Goal: Task Accomplishment & Management: Use online tool/utility

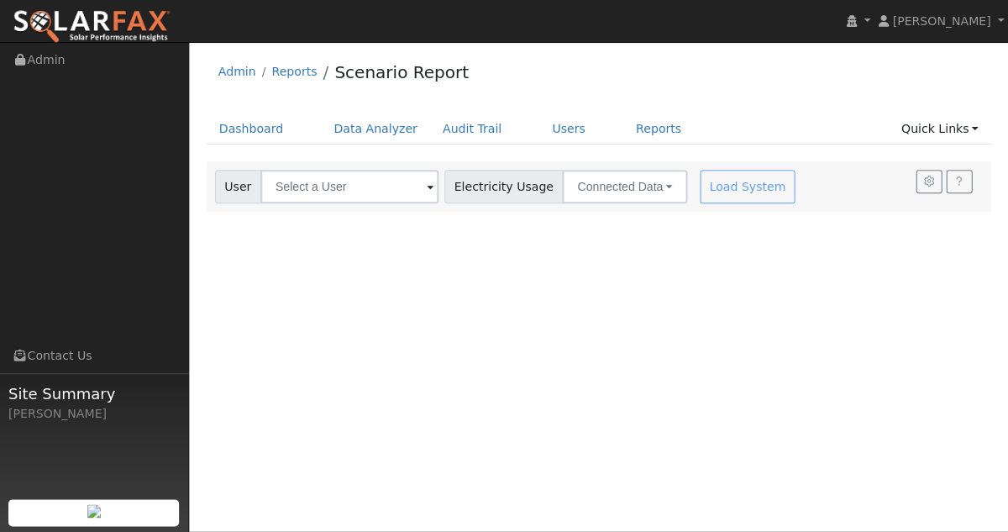
click at [716, 195] on div "Load System" at bounding box center [749, 187] width 106 height 34
click at [375, 192] on input "text" at bounding box center [349, 187] width 178 height 34
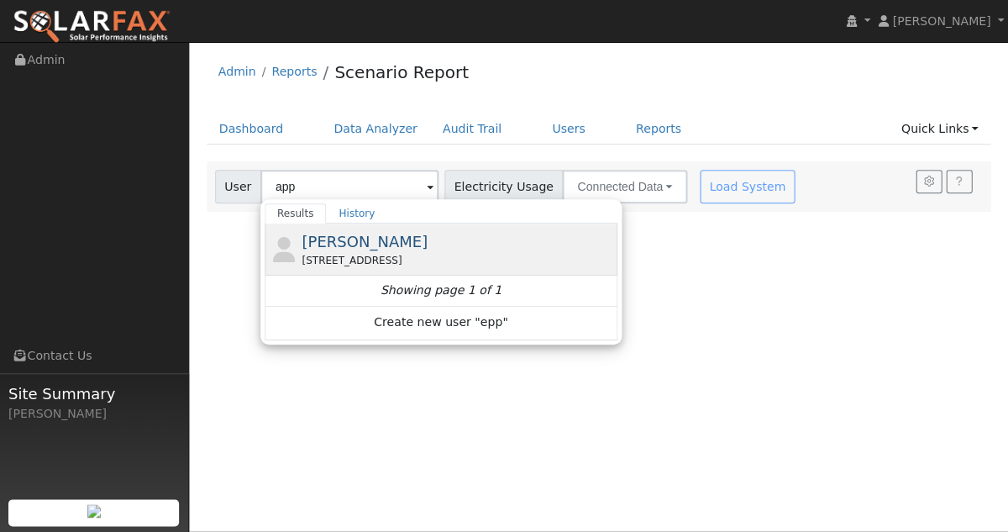
drag, startPoint x: 361, startPoint y: 194, endPoint x: 354, endPoint y: 257, distance: 63.4
click at [354, 257] on div "[STREET_ADDRESS]" at bounding box center [458, 260] width 312 height 15
type input "[PERSON_NAME]"
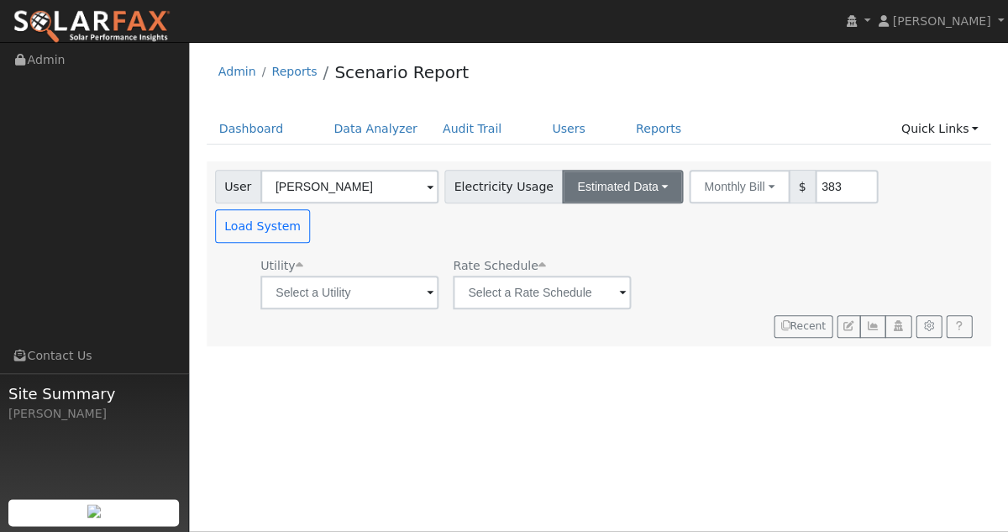
click at [632, 188] on button "Estimated Data" at bounding box center [622, 187] width 121 height 34
click at [622, 276] on link "CSV Data" at bounding box center [622, 272] width 119 height 24
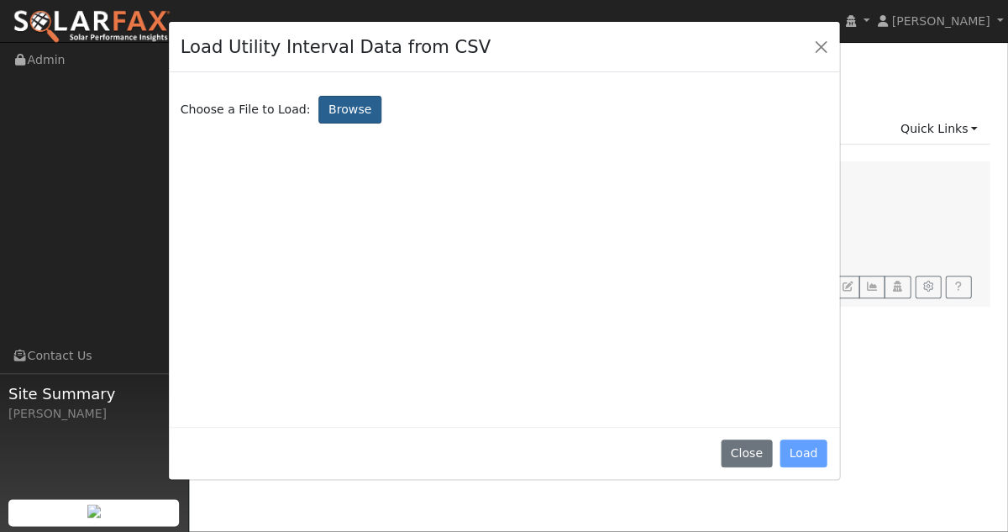
click at [333, 98] on label "Browse" at bounding box center [349, 110] width 62 height 29
click at [0, 0] on input "Browse" at bounding box center [0, 0] width 0 height 0
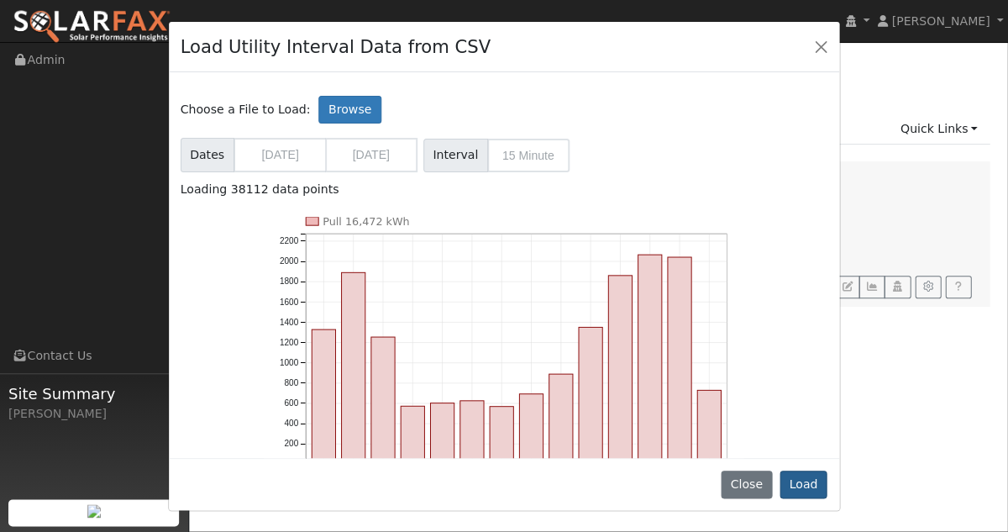
click at [806, 483] on button "Load" at bounding box center [804, 484] width 48 height 29
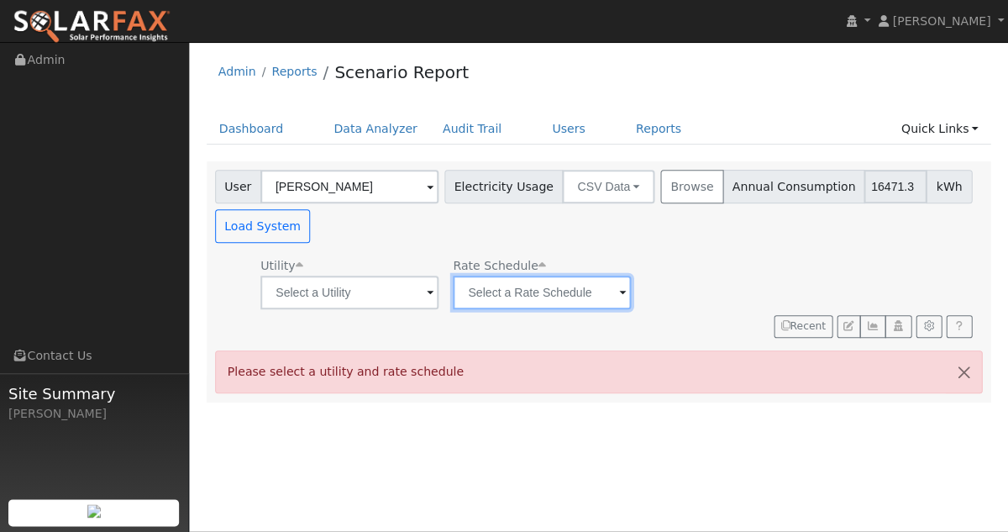
click at [563, 294] on input "text" at bounding box center [542, 293] width 178 height 34
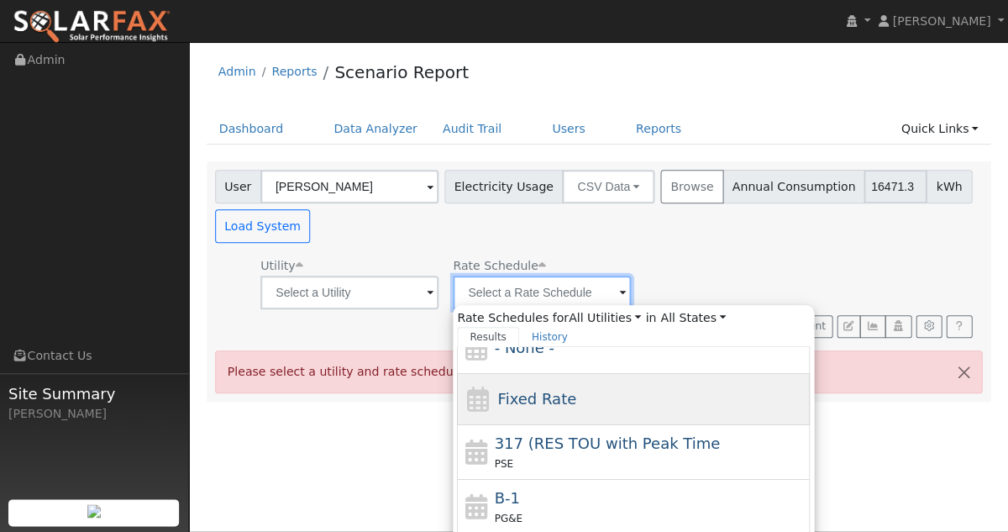
scroll to position [30, 0]
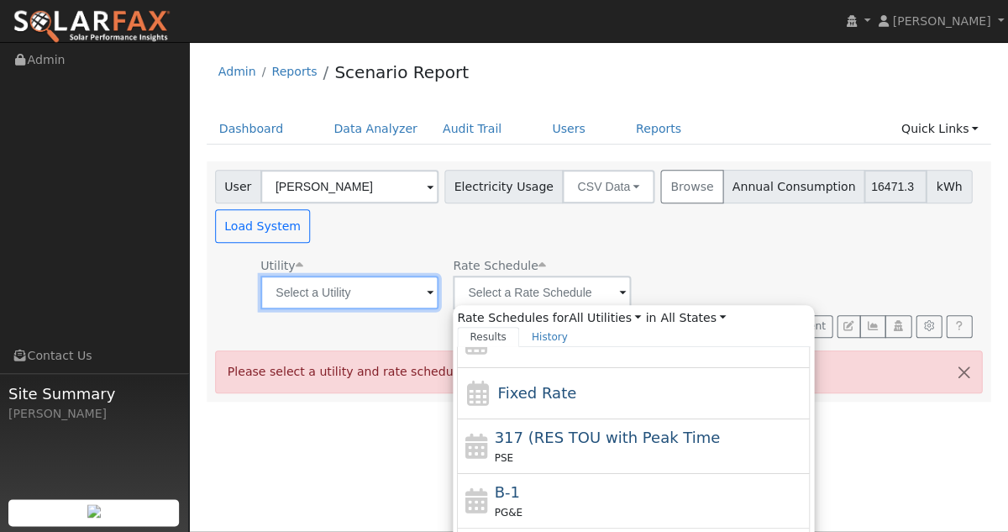
click at [360, 292] on input "text" at bounding box center [349, 293] width 178 height 34
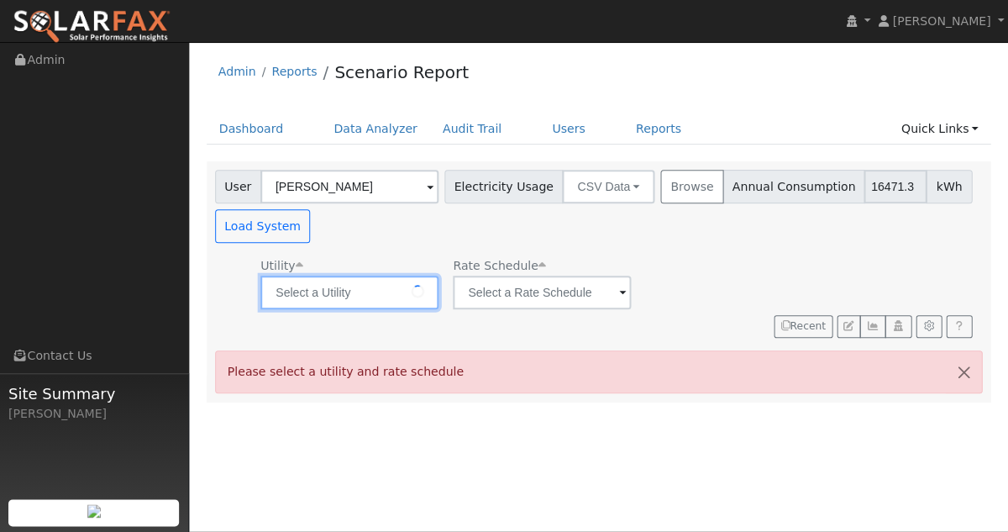
click at [360, 292] on input "text" at bounding box center [349, 293] width 178 height 34
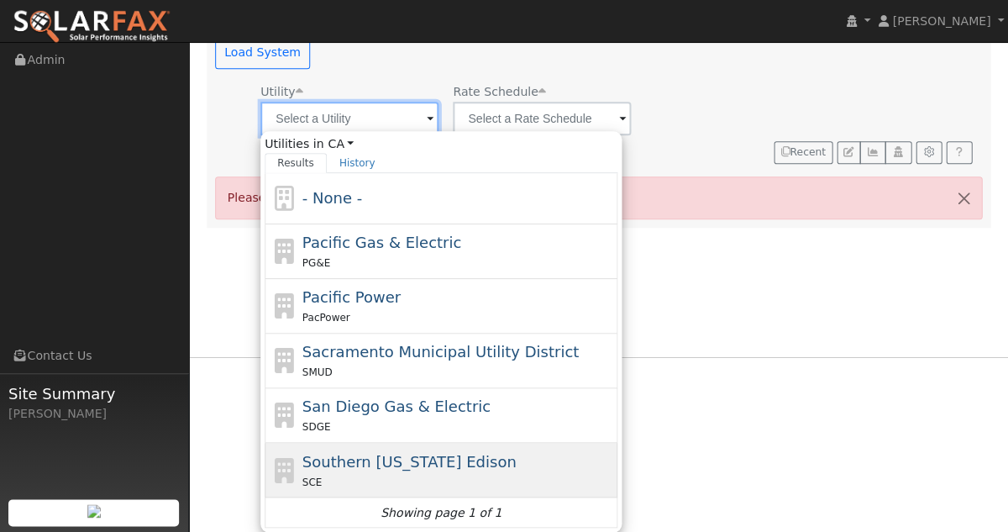
scroll to position [176, 0]
click at [363, 463] on span "Southern [US_STATE] Edison" at bounding box center [409, 461] width 214 height 18
type input "Southern [US_STATE] Edison"
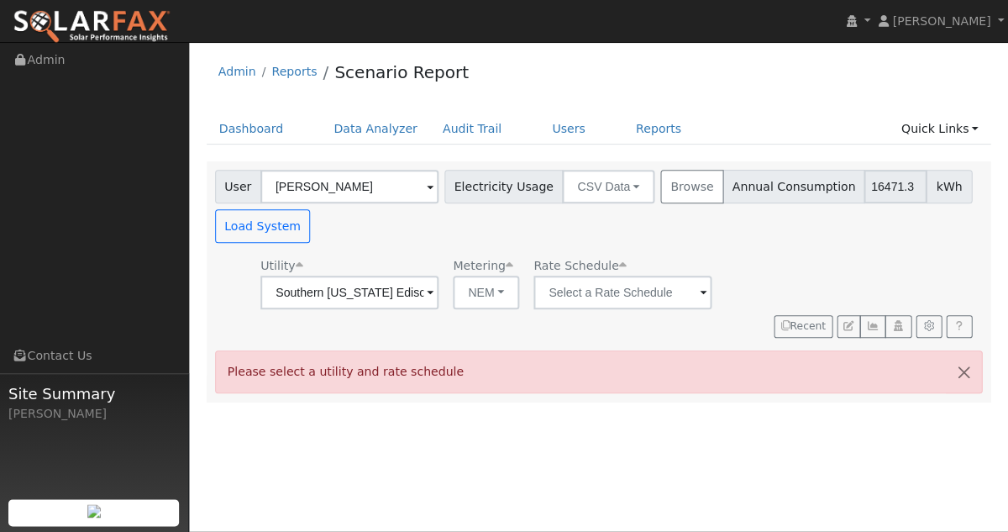
scroll to position [0, 0]
click at [559, 299] on input "text" at bounding box center [622, 293] width 178 height 34
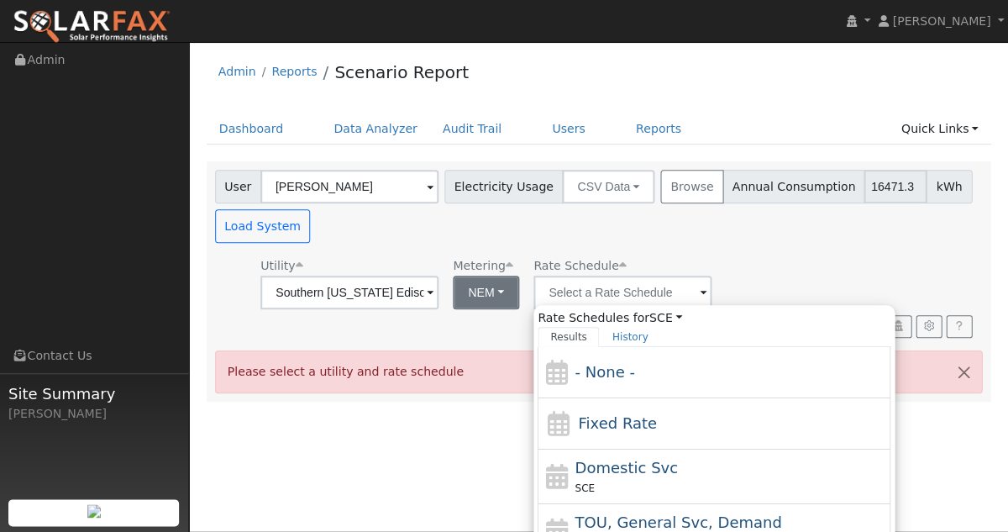
click at [480, 296] on button "NEM" at bounding box center [486, 293] width 66 height 34
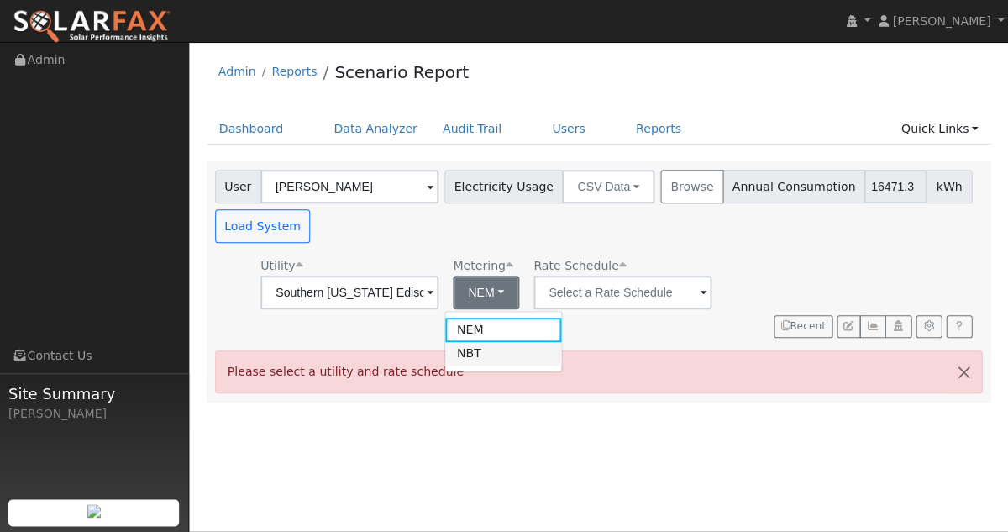
click at [480, 347] on link "NBT" at bounding box center [503, 354] width 117 height 24
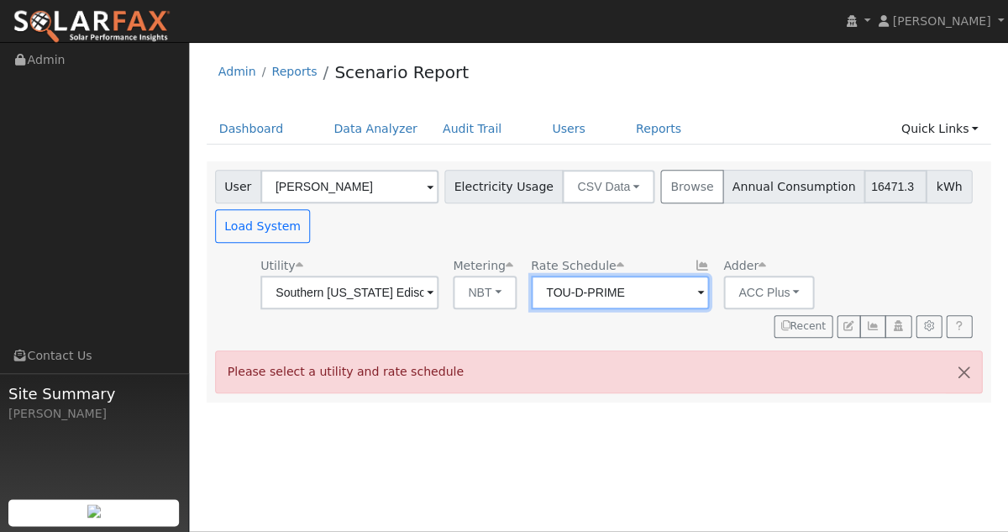
click at [572, 291] on input "TOU-D-PRIME" at bounding box center [620, 293] width 178 height 34
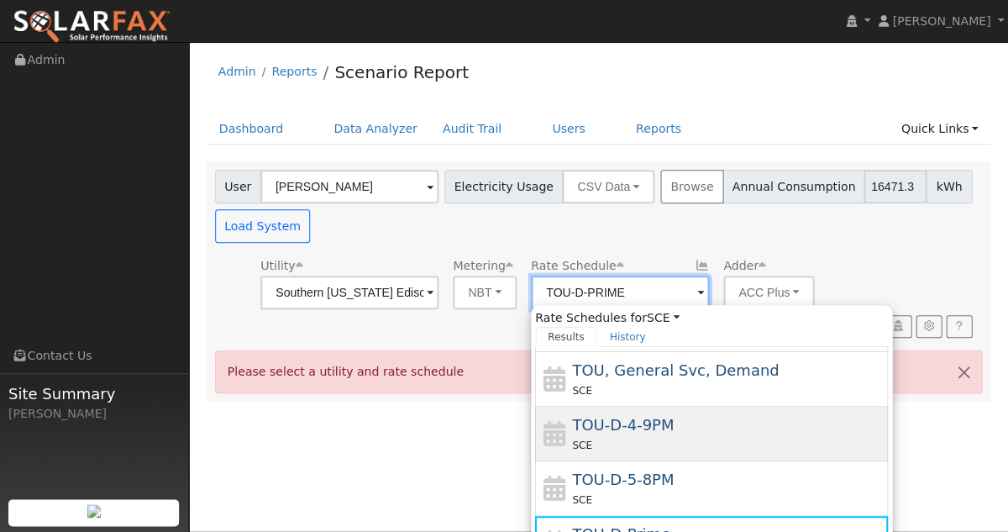
scroll to position [154, 0]
click at [605, 432] on span "TOU-D-4-9PM" at bounding box center [623, 423] width 102 height 18
type input "TOU-D-4-9PM"
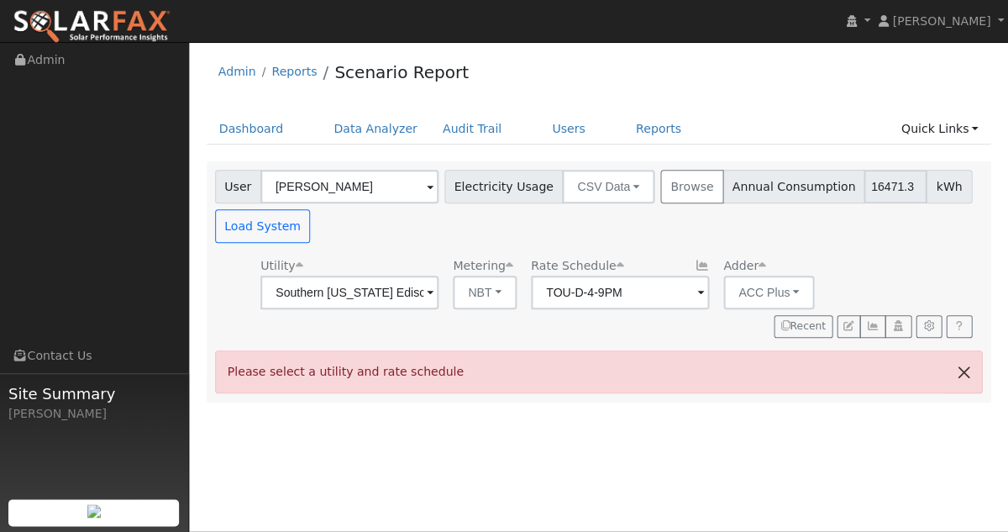
click at [964, 376] on button "button" at bounding box center [963, 371] width 35 height 41
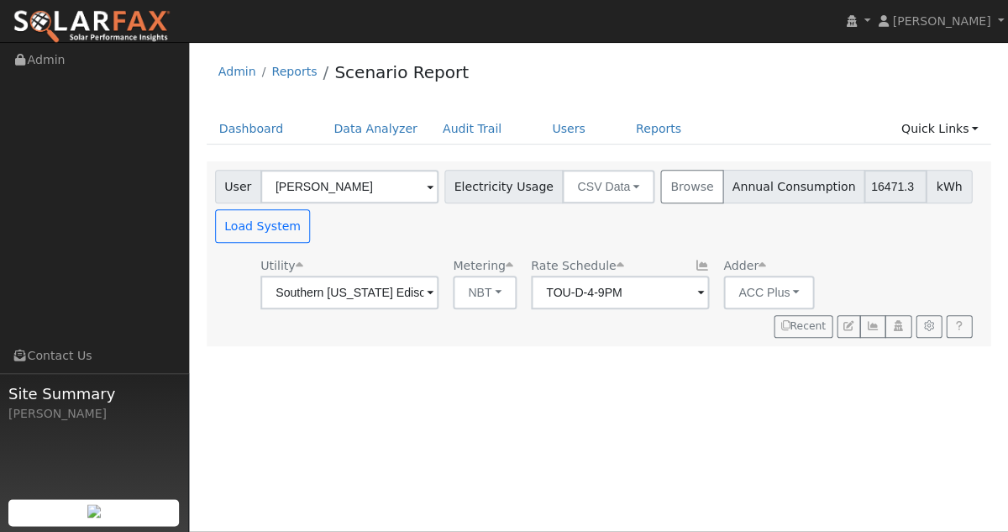
scroll to position [0, 0]
click at [638, 299] on input "TOU-D-4-9PM" at bounding box center [620, 293] width 178 height 34
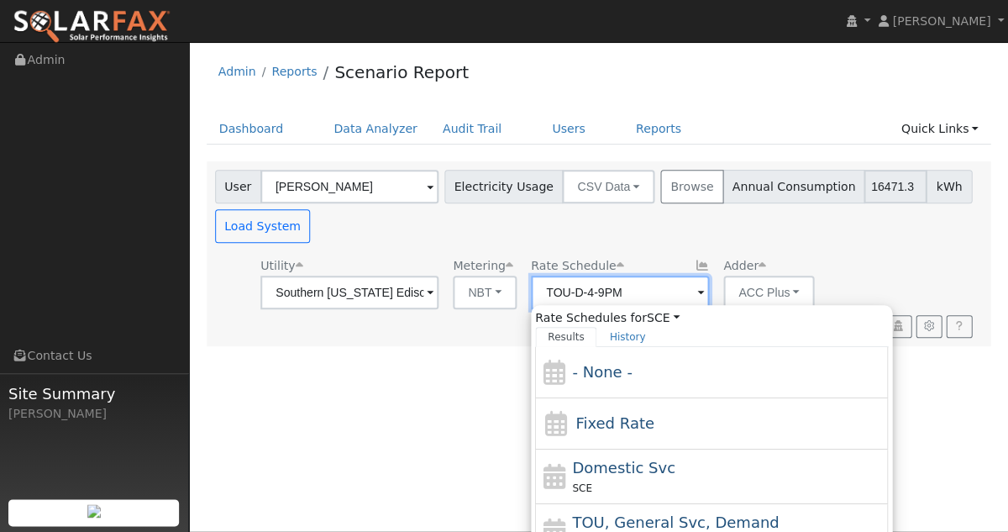
click at [638, 299] on input "TOU-D-4-9PM" at bounding box center [620, 293] width 178 height 34
click at [772, 230] on div "User Gottfried Epp Account Default Account Default Account 74345 Goleta Avenue,…" at bounding box center [596, 203] width 768 height 79
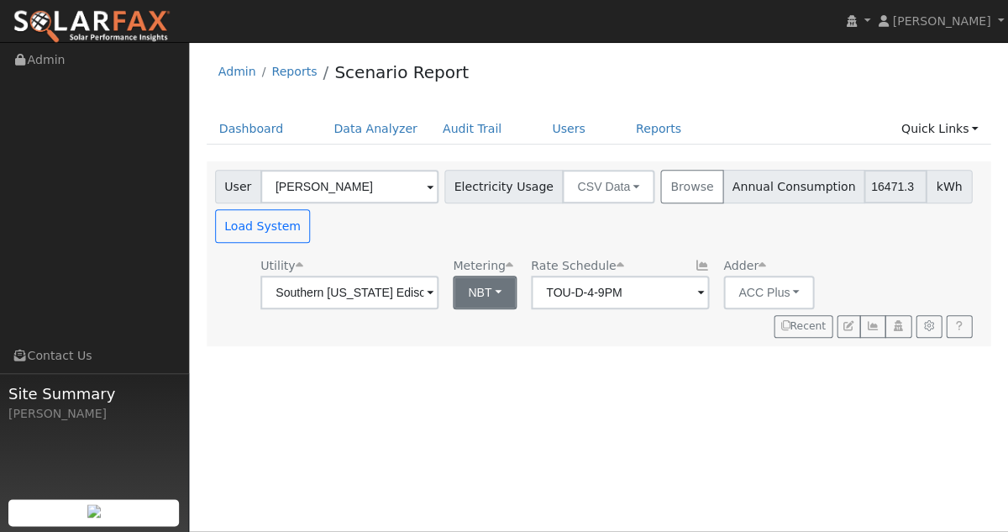
click at [490, 300] on button "NBT" at bounding box center [485, 293] width 64 height 34
click at [494, 323] on link "NEM" at bounding box center [503, 330] width 117 height 24
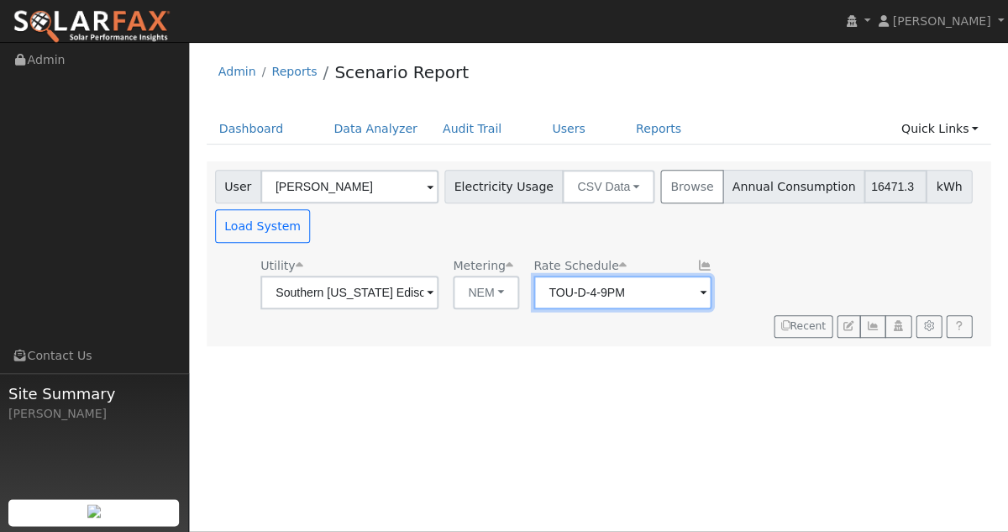
click at [552, 286] on input "TOU-D-4-9PM" at bounding box center [622, 293] width 178 height 34
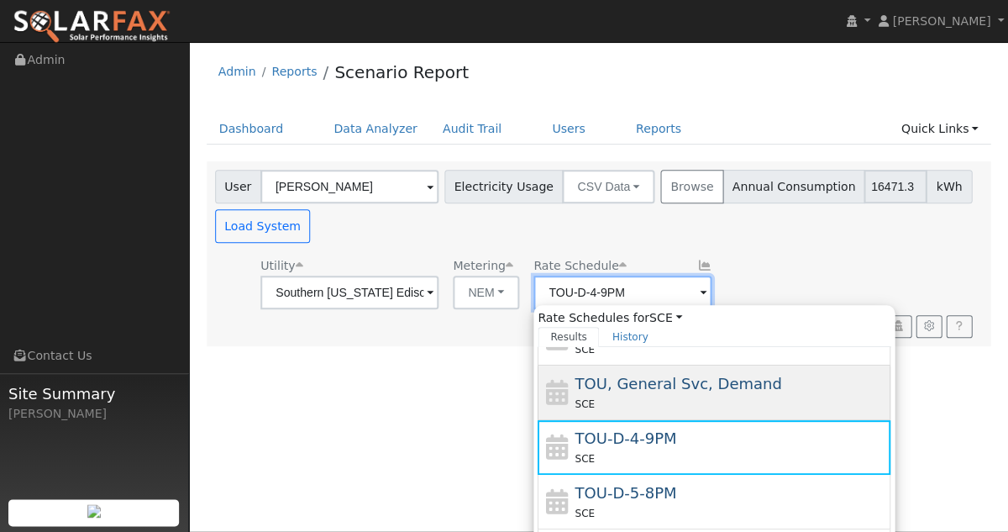
scroll to position [144, 0]
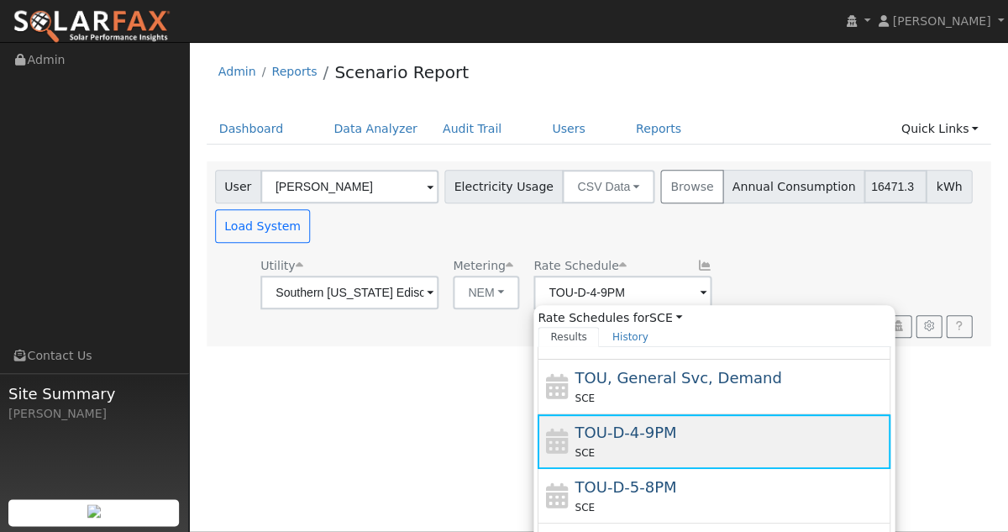
click at [575, 449] on span "SCE" at bounding box center [585, 453] width 20 height 12
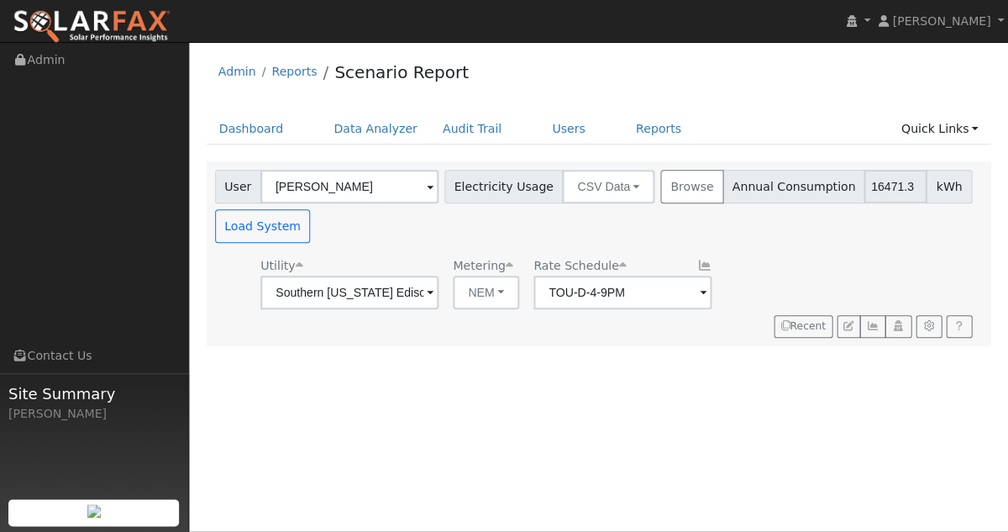
click at [726, 271] on div "Utility Southern California Edison Metering NEM NEM NBT Rate Schedule TOU-D-4-9…" at bounding box center [596, 279] width 768 height 57
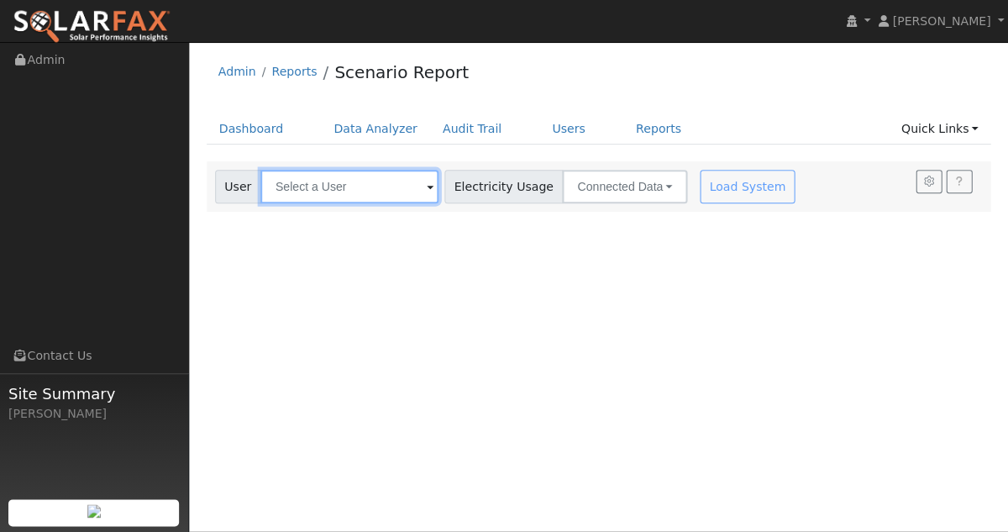
click at [339, 188] on input "text" at bounding box center [349, 187] width 178 height 34
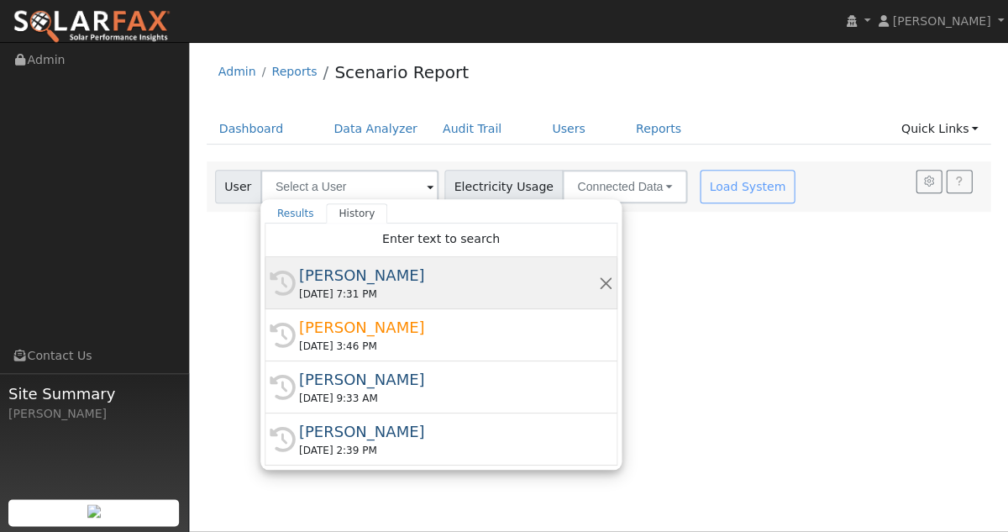
click at [344, 290] on div "[DATE] 7:31 PM" at bounding box center [448, 293] width 299 height 15
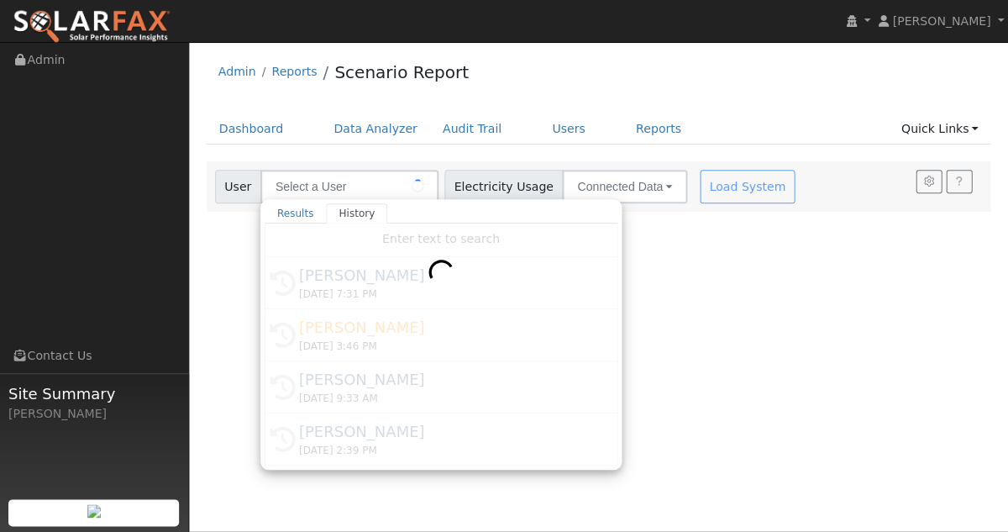
type input "[PERSON_NAME]"
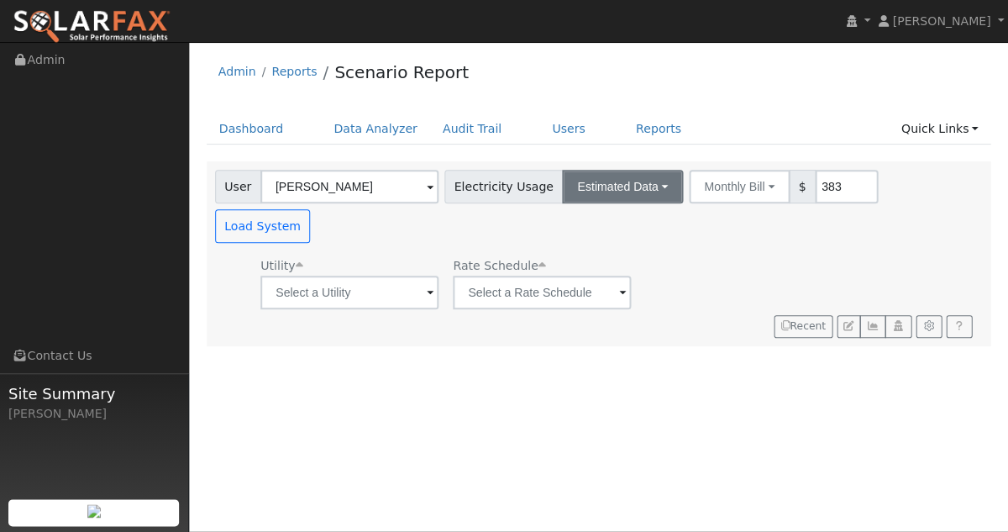
click at [581, 186] on button "Estimated Data" at bounding box center [622, 187] width 121 height 34
click at [582, 276] on link "CSV Data" at bounding box center [622, 272] width 119 height 24
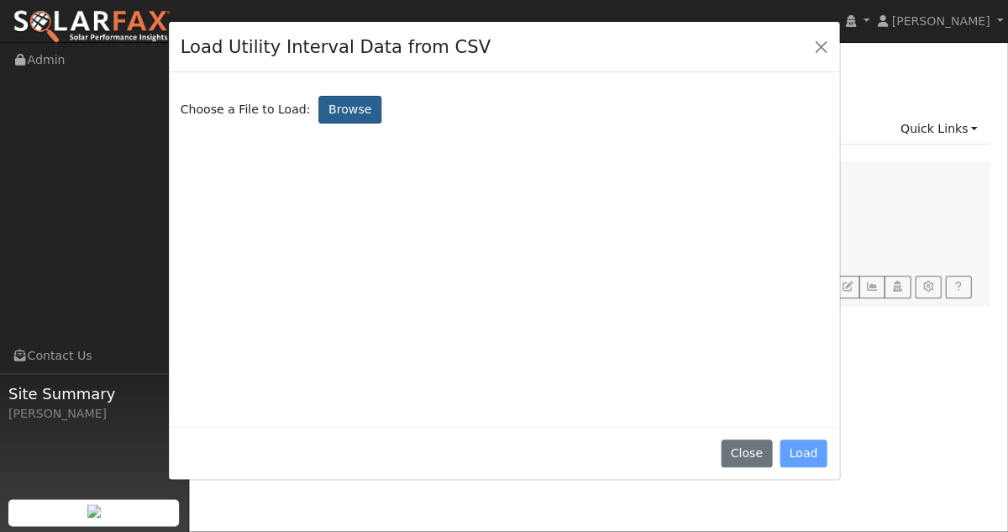
click at [353, 113] on label "Browse" at bounding box center [349, 110] width 62 height 29
click at [0, 0] on input "Browse" at bounding box center [0, 0] width 0 height 0
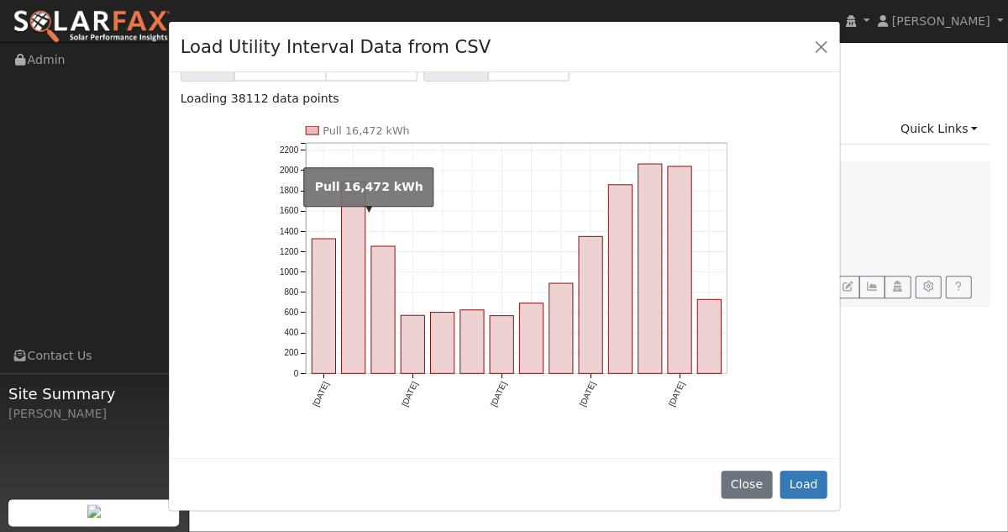
scroll to position [92, 0]
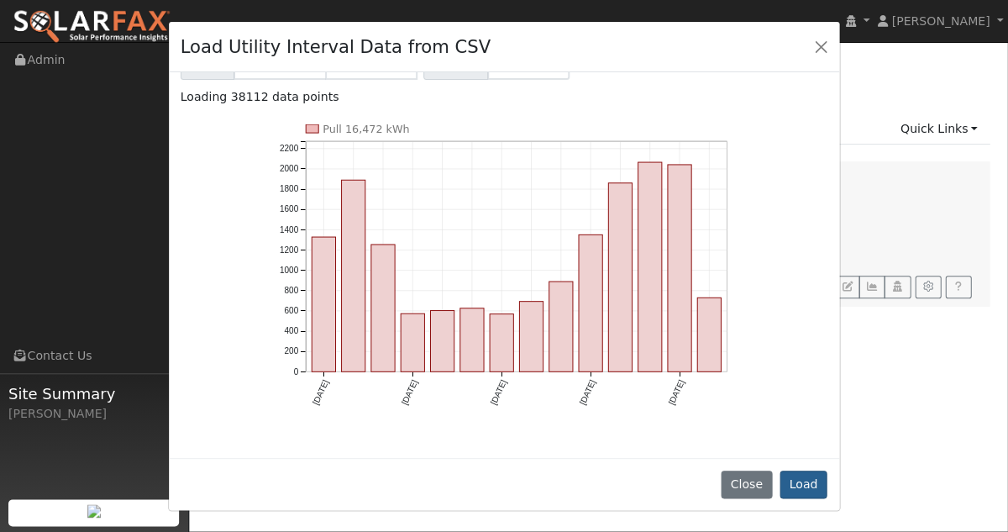
click at [803, 485] on button "Load" at bounding box center [804, 484] width 48 height 29
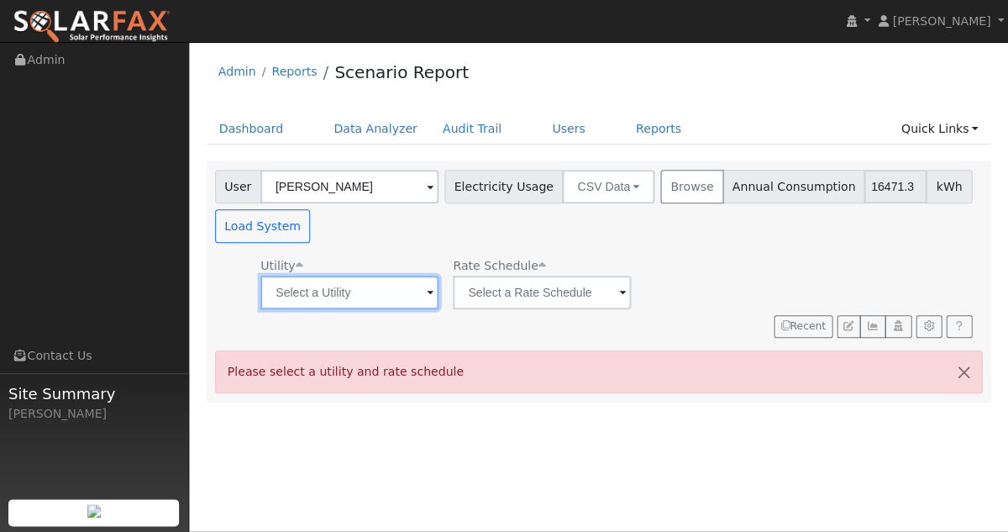
click at [362, 296] on input "text" at bounding box center [349, 293] width 178 height 34
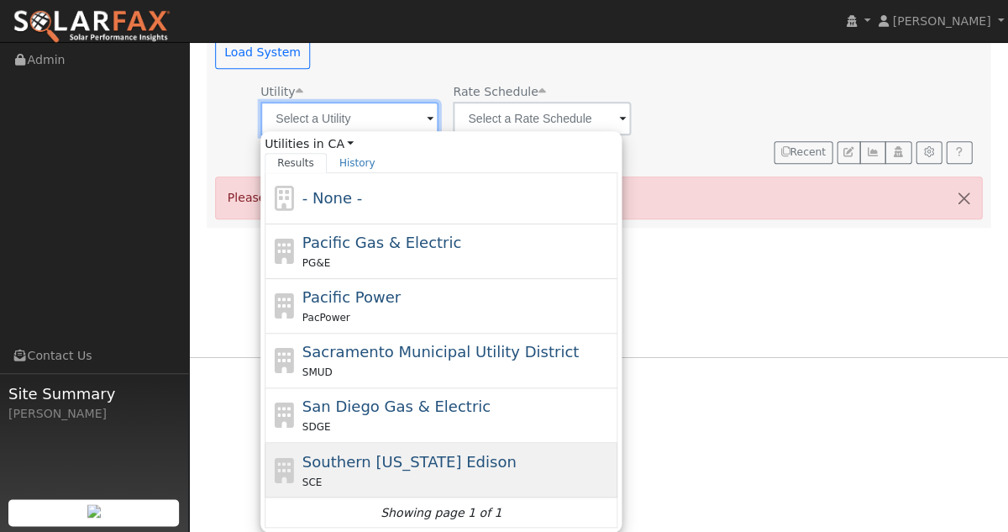
scroll to position [176, 0]
click at [380, 455] on span "Southern [US_STATE] Edison" at bounding box center [409, 461] width 214 height 18
type input "Southern [US_STATE] Edison"
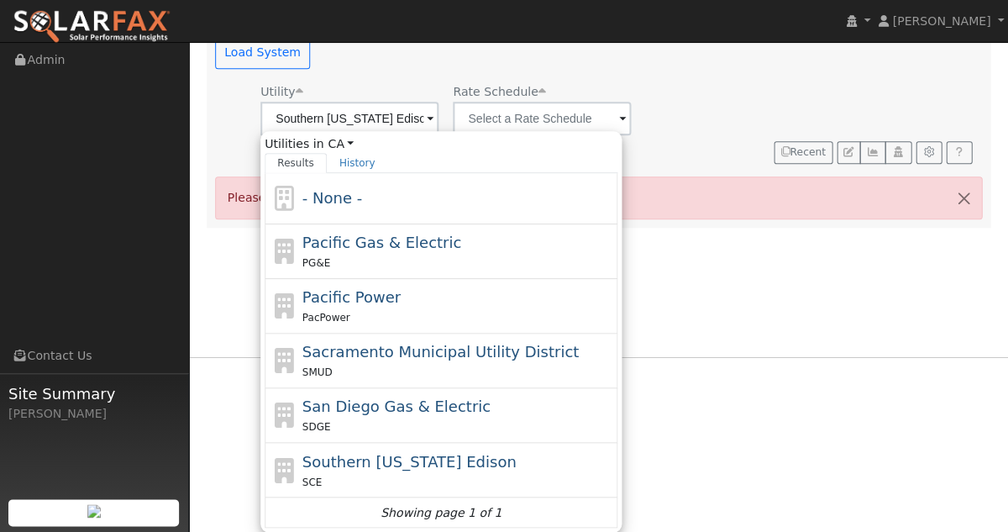
scroll to position [0, 0]
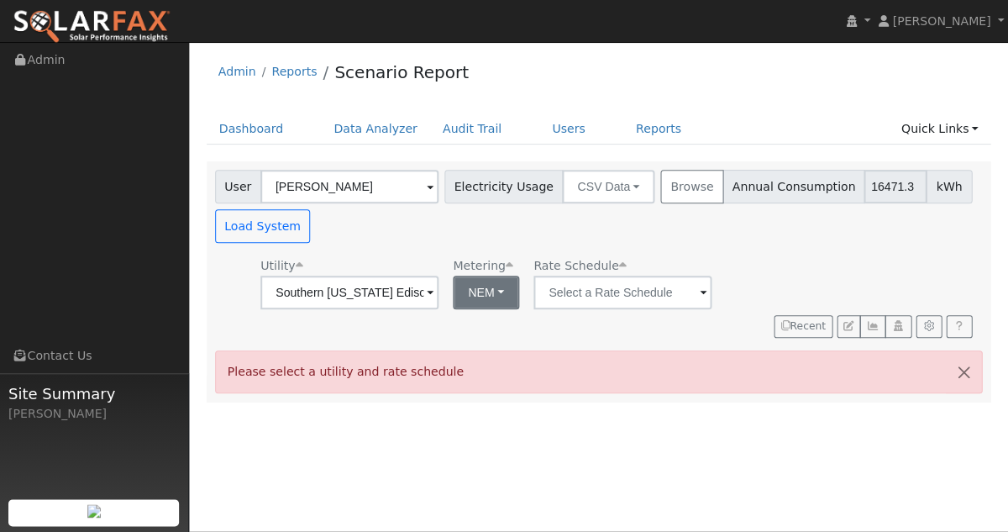
click at [492, 294] on button "NEM" at bounding box center [486, 293] width 66 height 34
click at [486, 352] on link "NBT" at bounding box center [503, 354] width 117 height 24
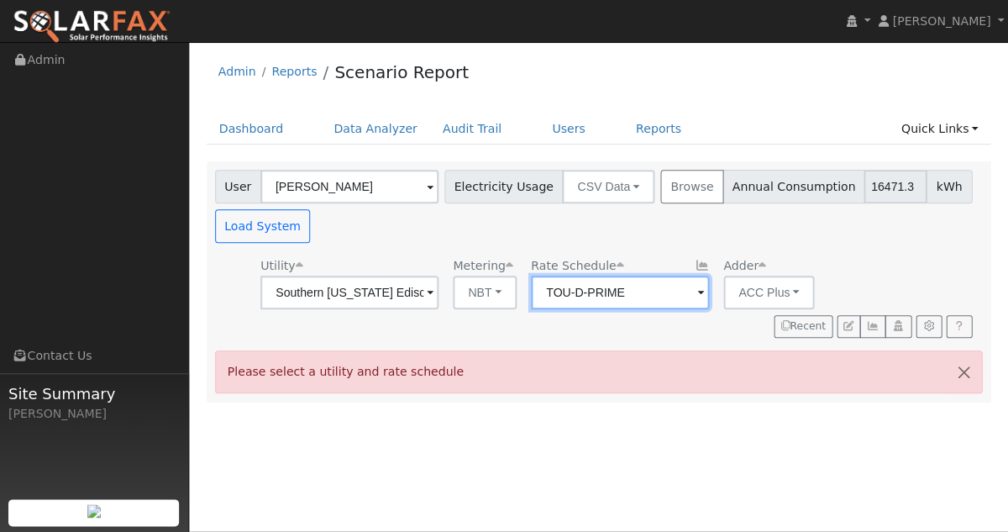
click at [575, 287] on input "TOU-D-PRIME" at bounding box center [620, 293] width 178 height 34
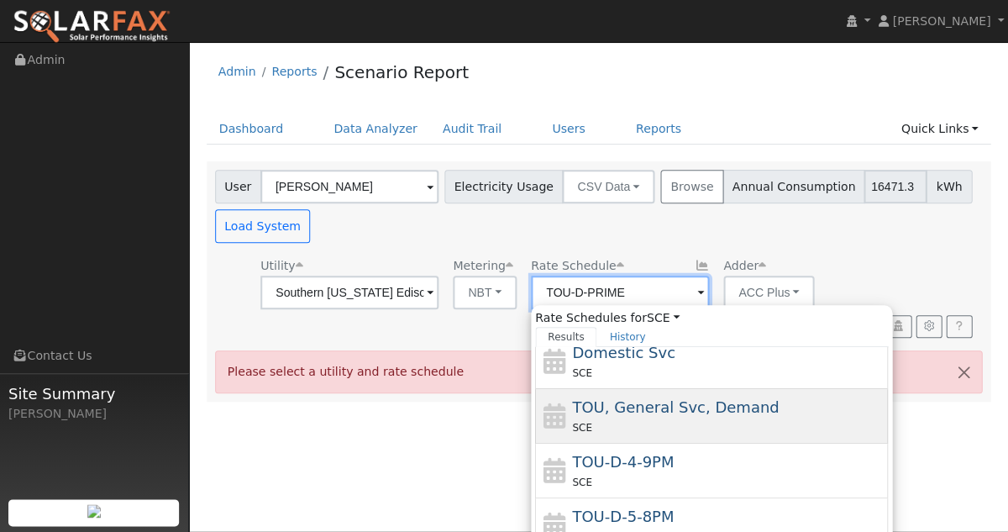
scroll to position [114, 0]
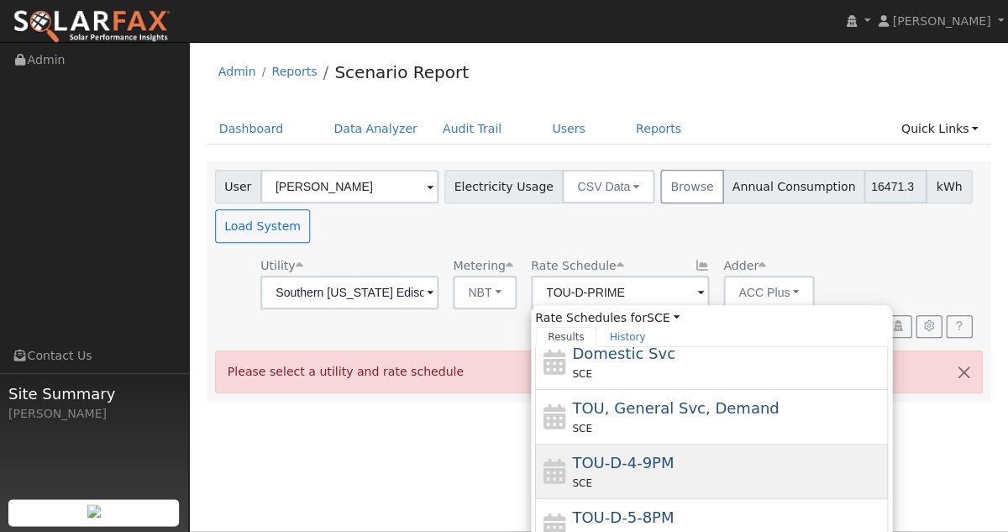
click at [622, 467] on span "TOU-D-4-9PM" at bounding box center [623, 463] width 102 height 18
type input "TOU-D-4-9PM"
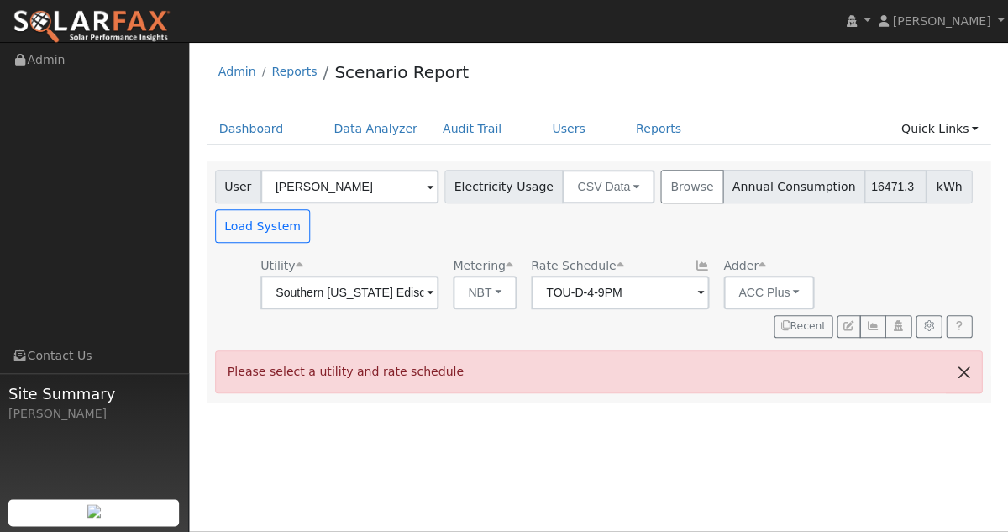
click at [964, 370] on button "button" at bounding box center [963, 371] width 35 height 41
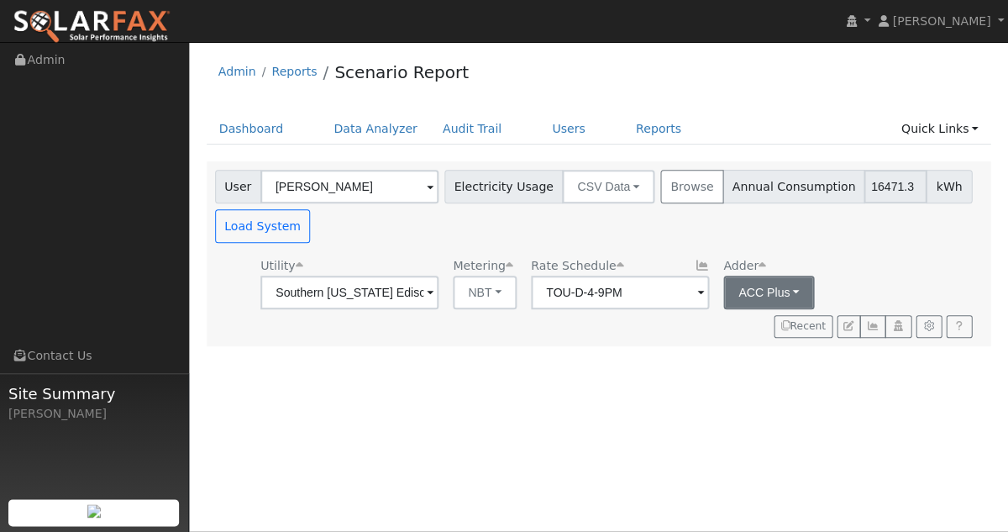
click at [751, 286] on button "ACC Plus" at bounding box center [769, 293] width 92 height 34
click at [872, 326] on icon "button" at bounding box center [872, 326] width 13 height 10
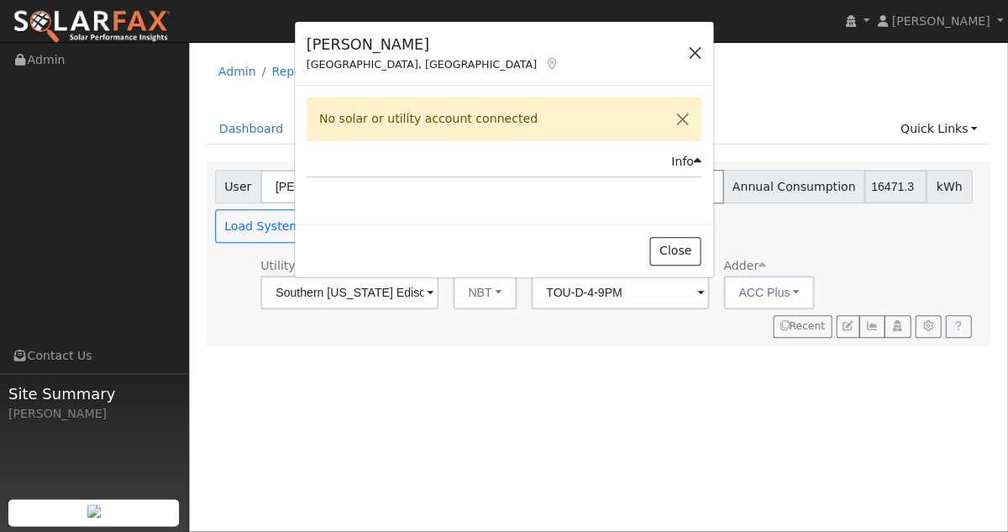
click at [694, 51] on button "button" at bounding box center [695, 53] width 24 height 24
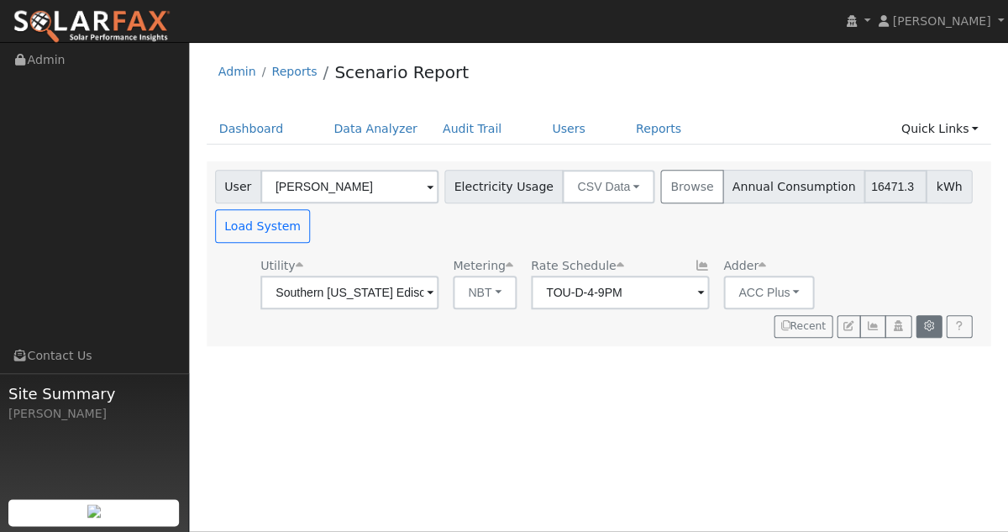
click at [927, 318] on button "button" at bounding box center [929, 327] width 26 height 24
type input "13"
type input "27"
type input "3"
type input "14000"
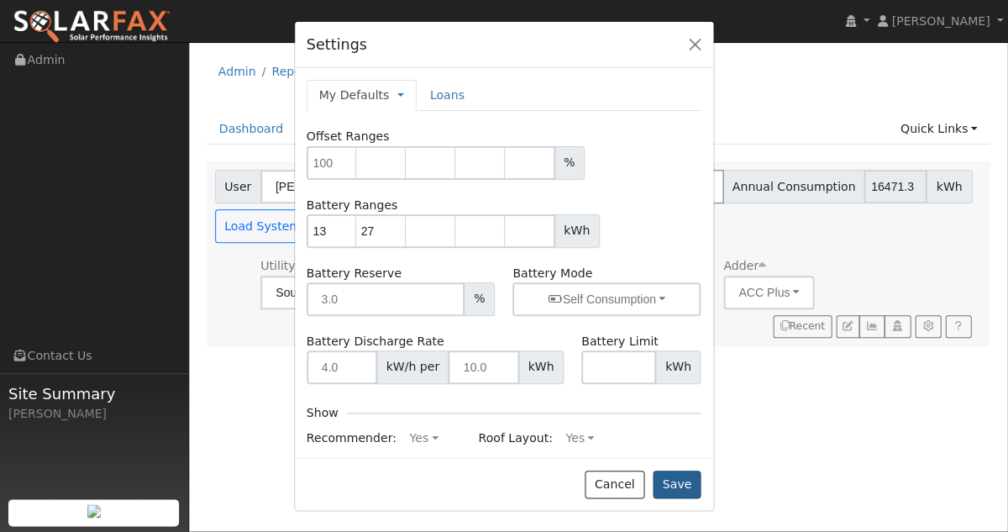
click at [672, 491] on button "Save" at bounding box center [677, 484] width 49 height 29
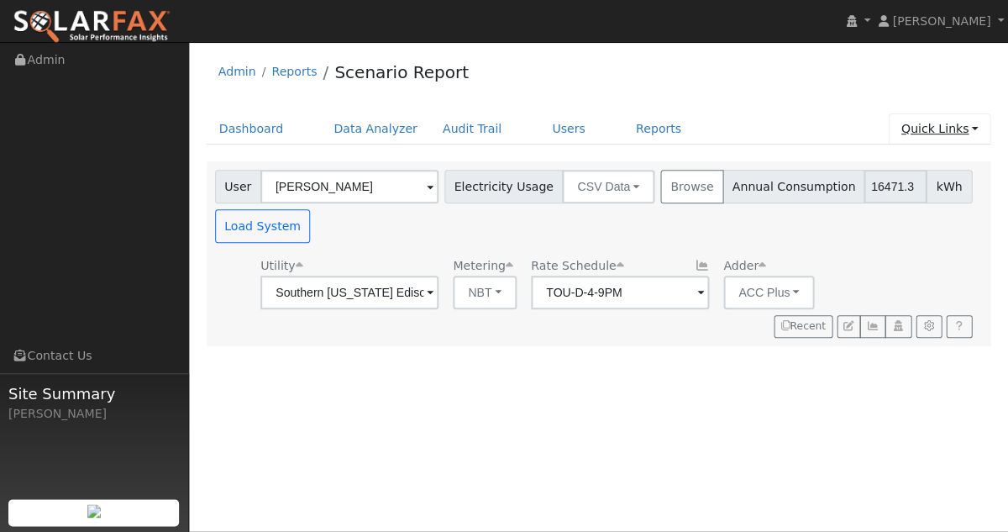
click at [948, 129] on link "Quick Links" at bounding box center [939, 128] width 102 height 31
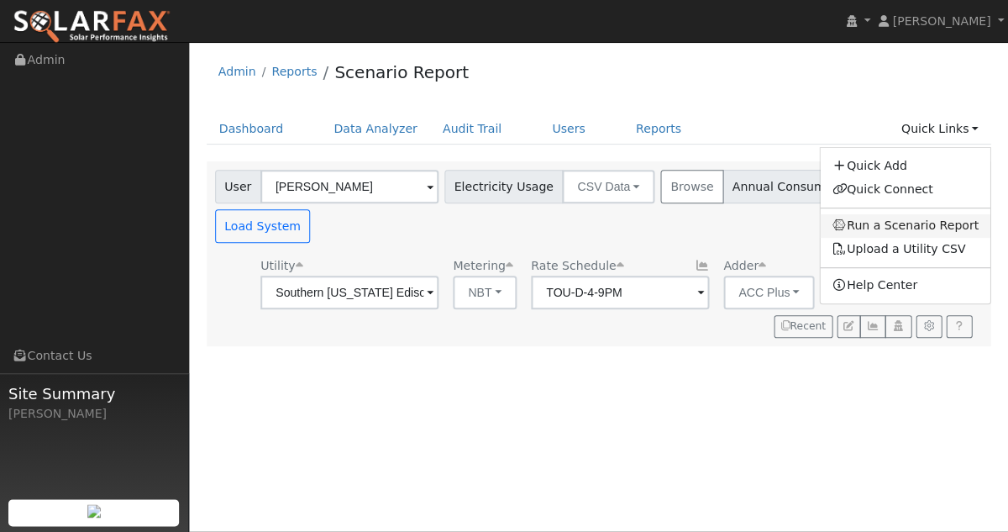
click at [913, 230] on link "Run a Scenario Report" at bounding box center [905, 226] width 171 height 24
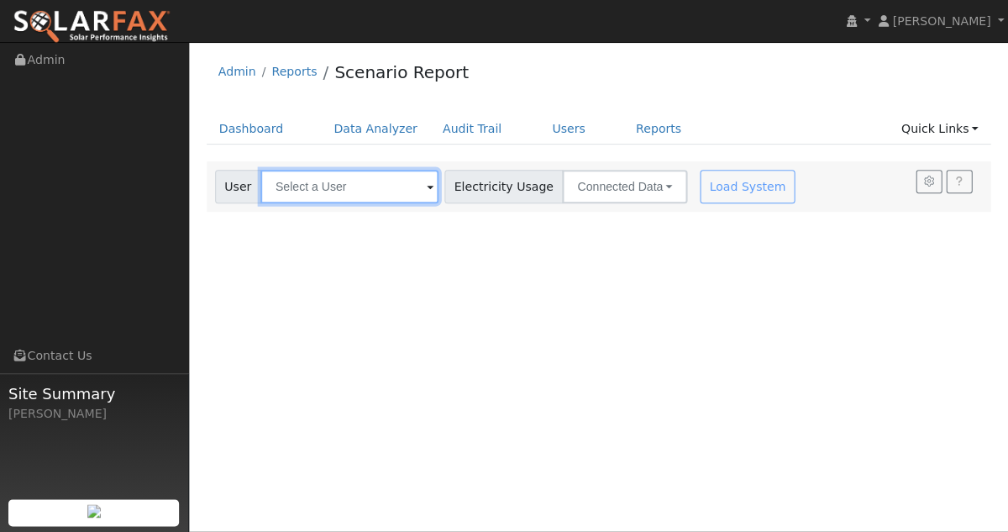
click at [371, 190] on input "text" at bounding box center [349, 187] width 178 height 34
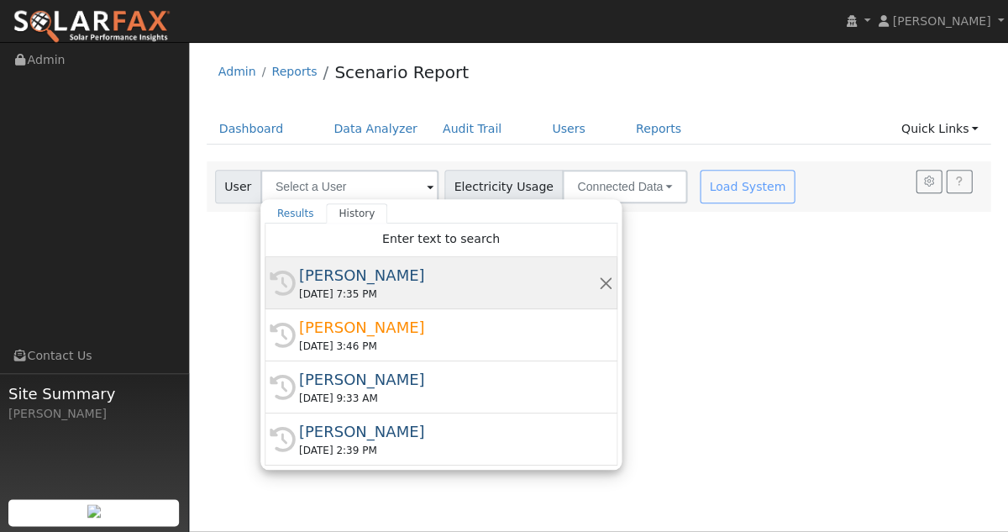
click at [354, 282] on div "[PERSON_NAME]" at bounding box center [448, 275] width 299 height 23
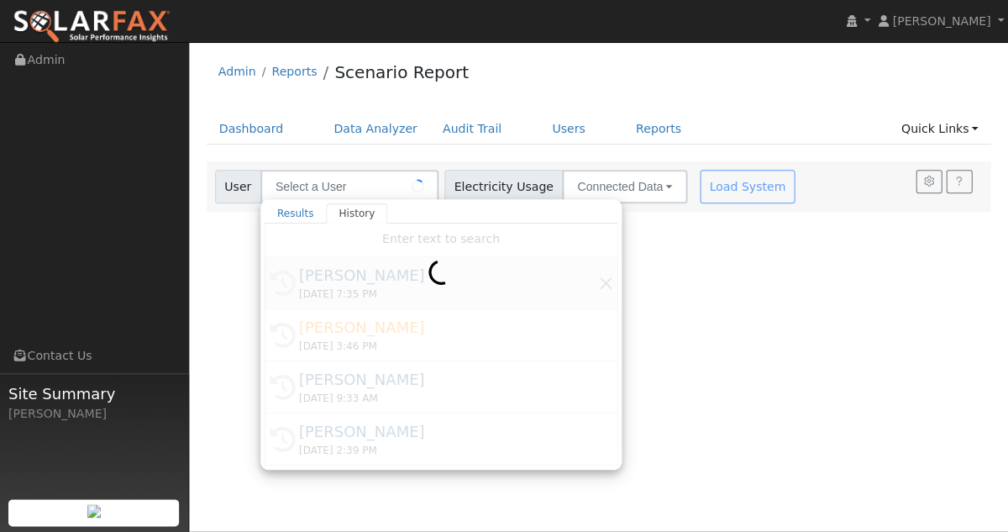
type input "[PERSON_NAME]"
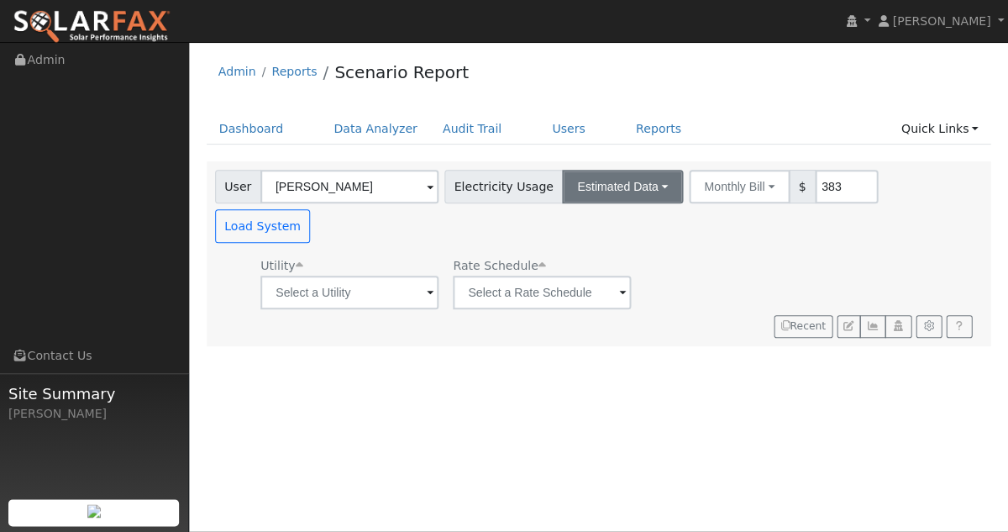
click at [613, 191] on button "Estimated Data" at bounding box center [622, 187] width 121 height 34
click at [606, 269] on link "CSV Data" at bounding box center [622, 272] width 119 height 24
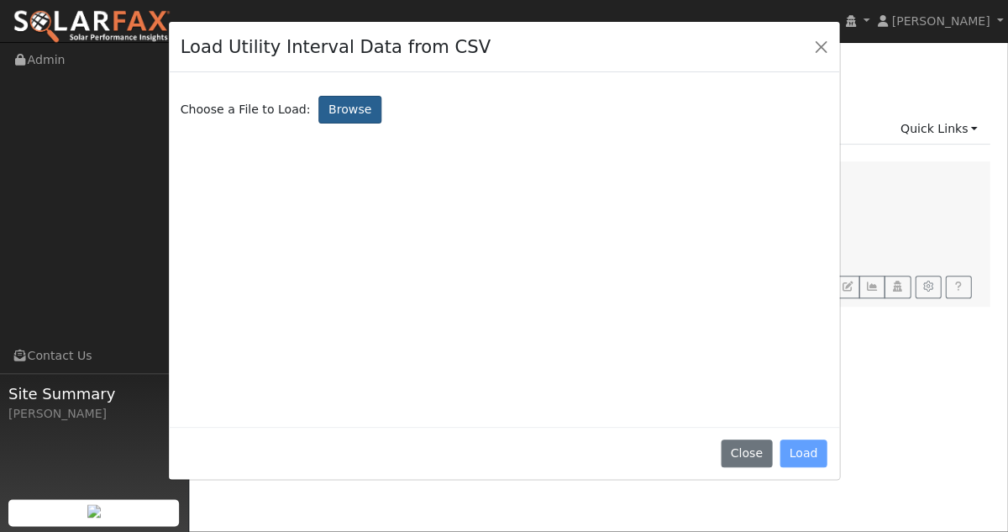
click at [324, 113] on label "Browse" at bounding box center [349, 110] width 62 height 29
click at [0, 0] on input "Browse" at bounding box center [0, 0] width 0 height 0
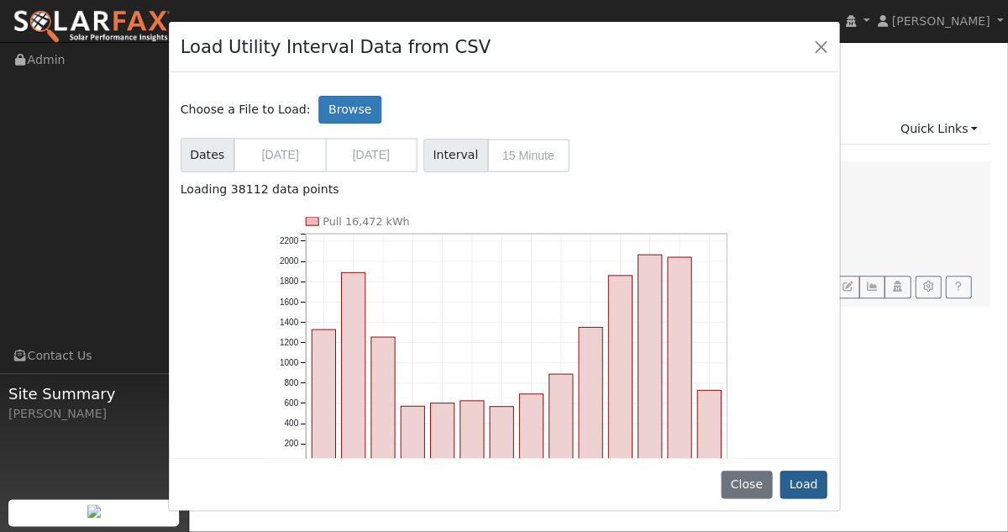
click at [810, 490] on button "Load" at bounding box center [804, 484] width 48 height 29
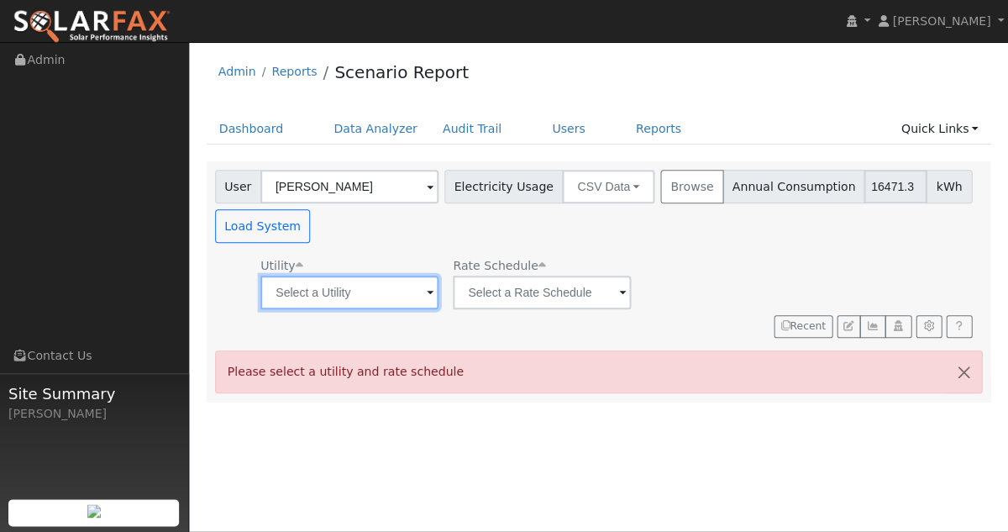
click at [383, 291] on input "text" at bounding box center [349, 293] width 178 height 34
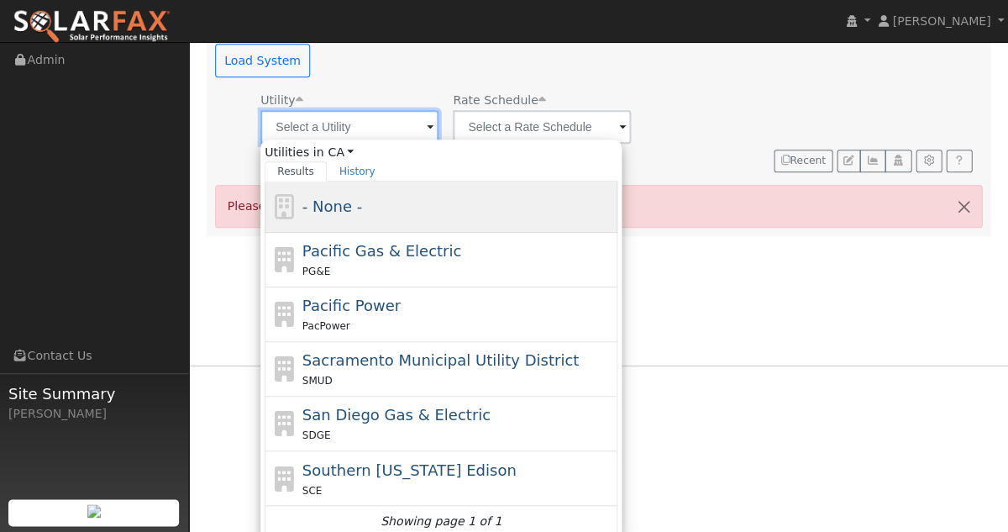
scroll to position [173, 0]
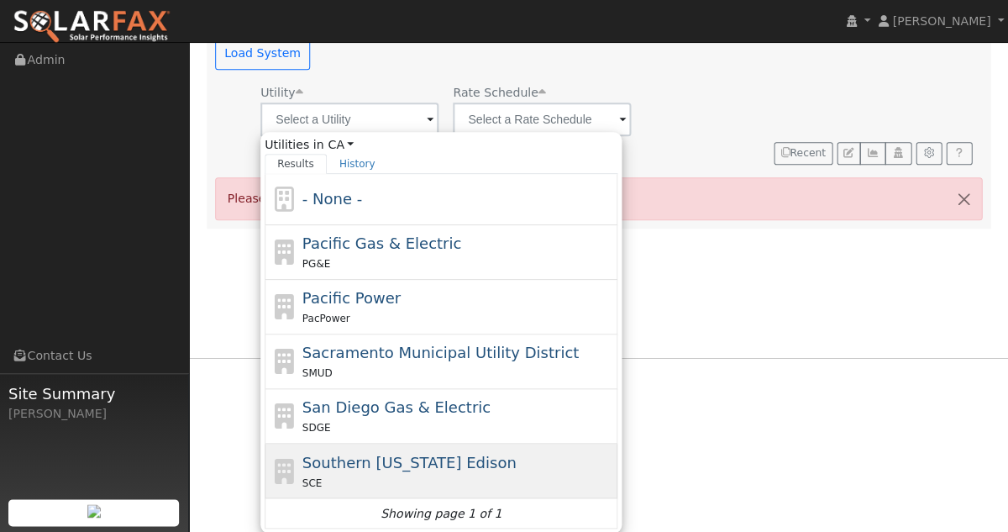
click at [383, 481] on div "SCE" at bounding box center [458, 482] width 312 height 18
type input "Southern [US_STATE] Edison"
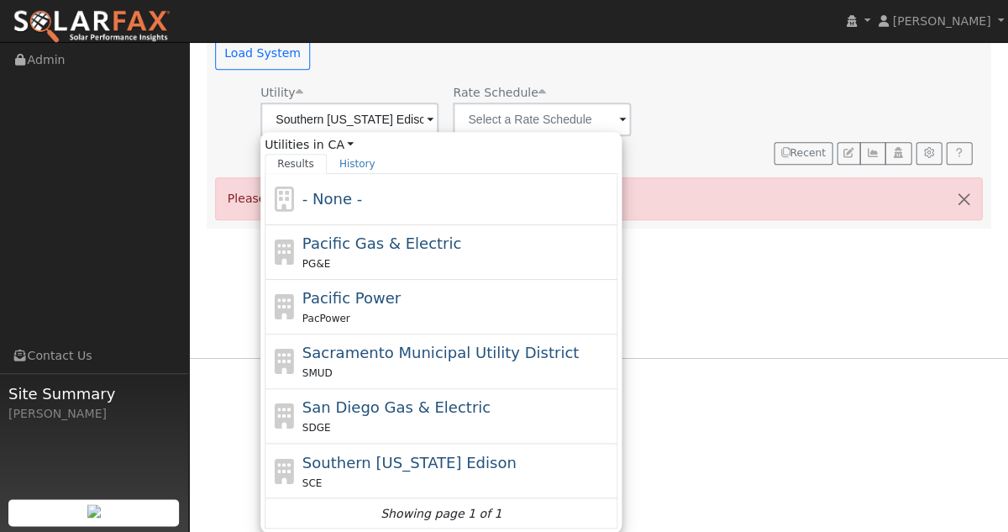
scroll to position [0, 0]
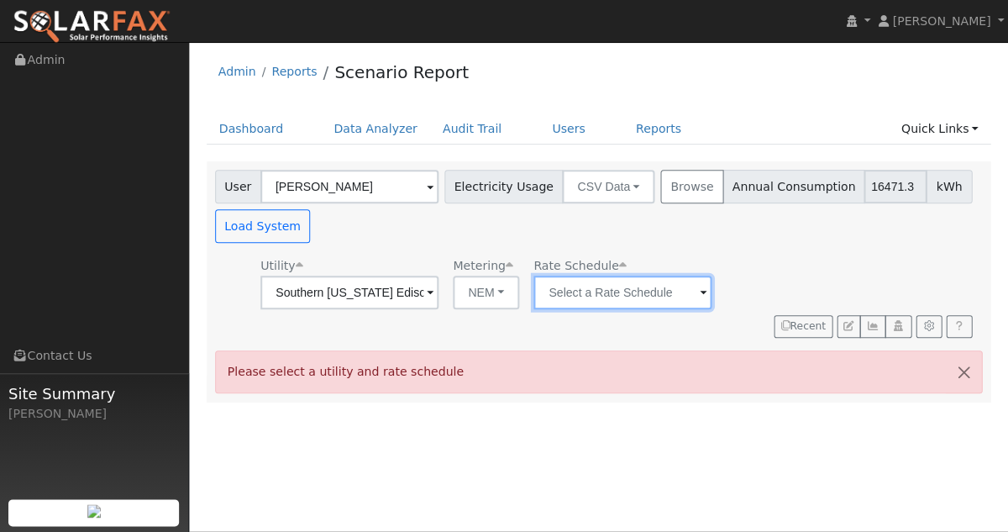
click at [569, 293] on input "text" at bounding box center [622, 293] width 178 height 34
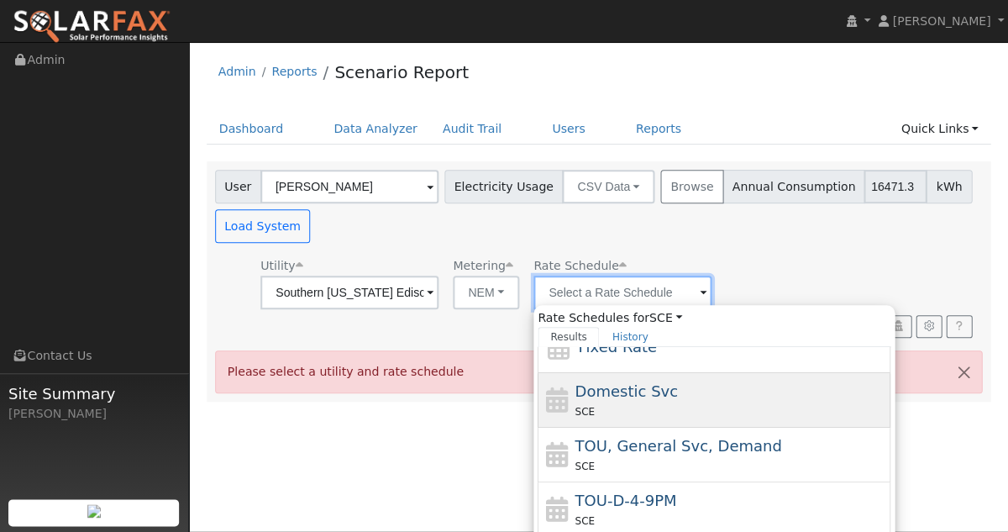
scroll to position [46, 0]
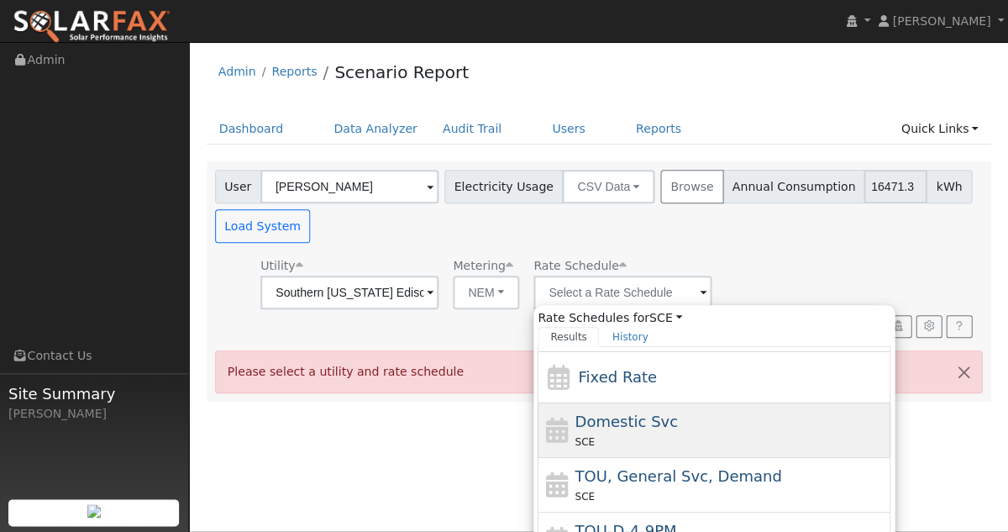
click at [601, 438] on div "SCE" at bounding box center [731, 442] width 312 height 18
type input "Domestic Svc"
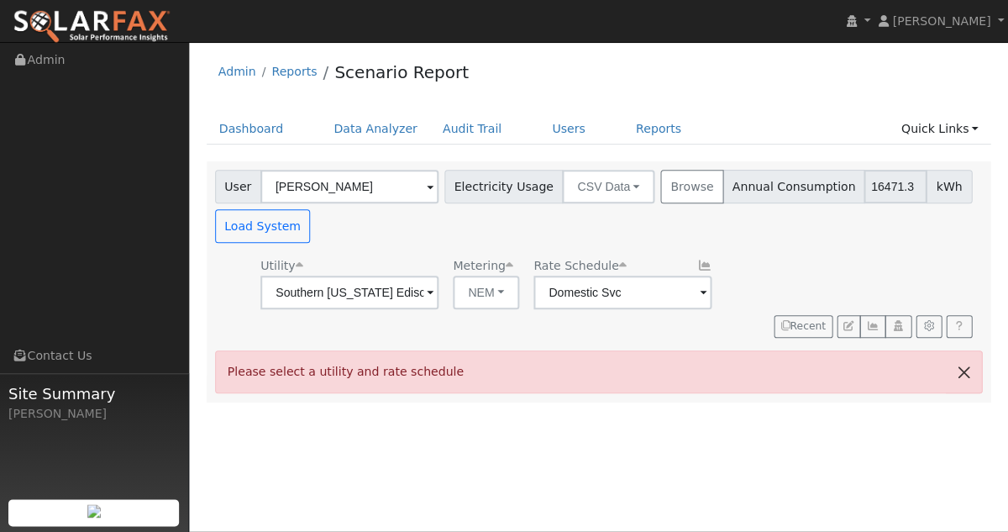
click at [956, 367] on button "button" at bounding box center [963, 371] width 35 height 41
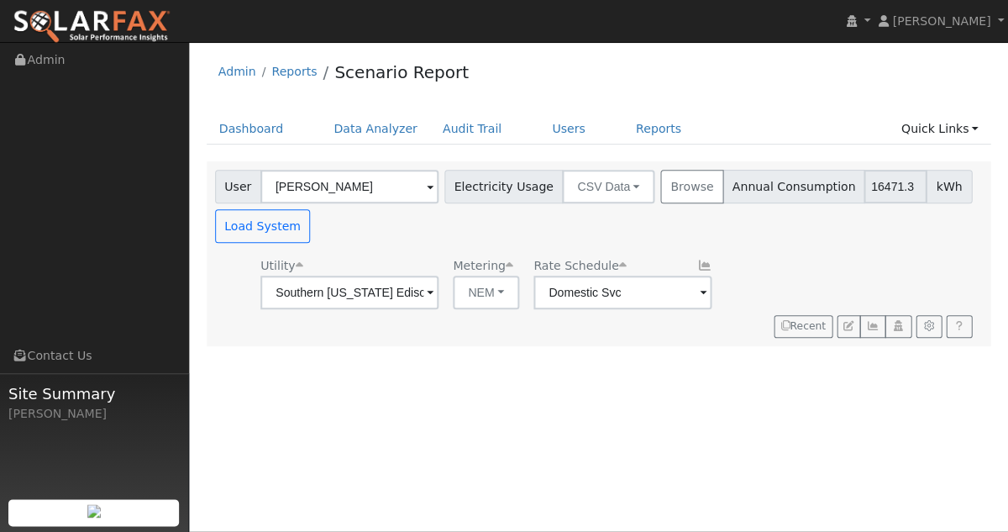
scroll to position [0, 0]
click at [277, 236] on button "Load System" at bounding box center [263, 226] width 96 height 34
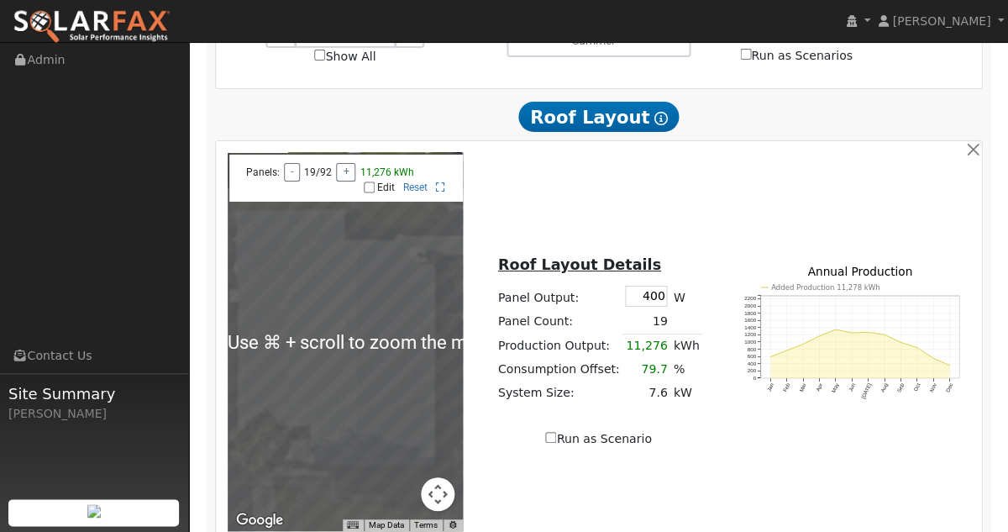
scroll to position [1073, 0]
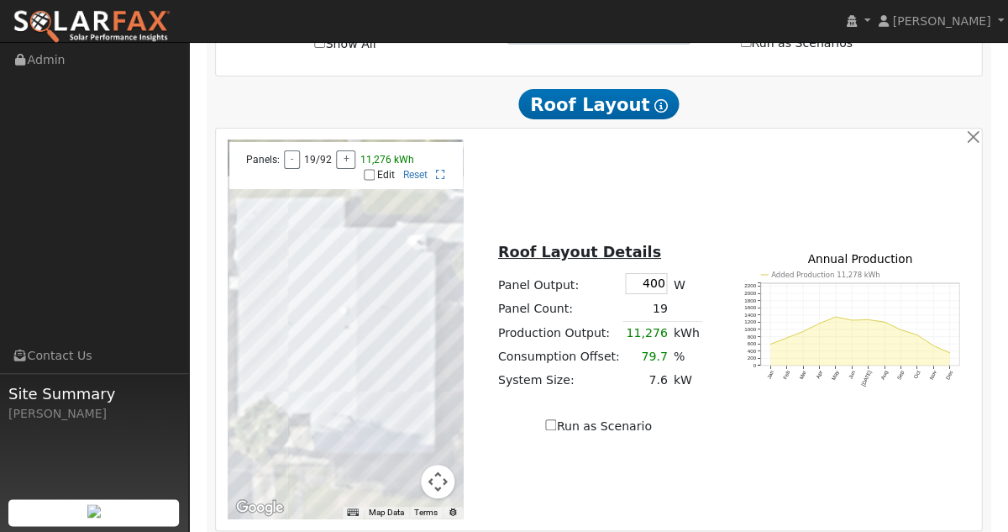
click at [370, 179] on input "Edit" at bounding box center [369, 175] width 11 height 12
checkbox input "true"
click at [324, 261] on div at bounding box center [346, 329] width 236 height 378
click at [339, 263] on div at bounding box center [346, 329] width 236 height 378
click at [346, 262] on div at bounding box center [346, 329] width 236 height 378
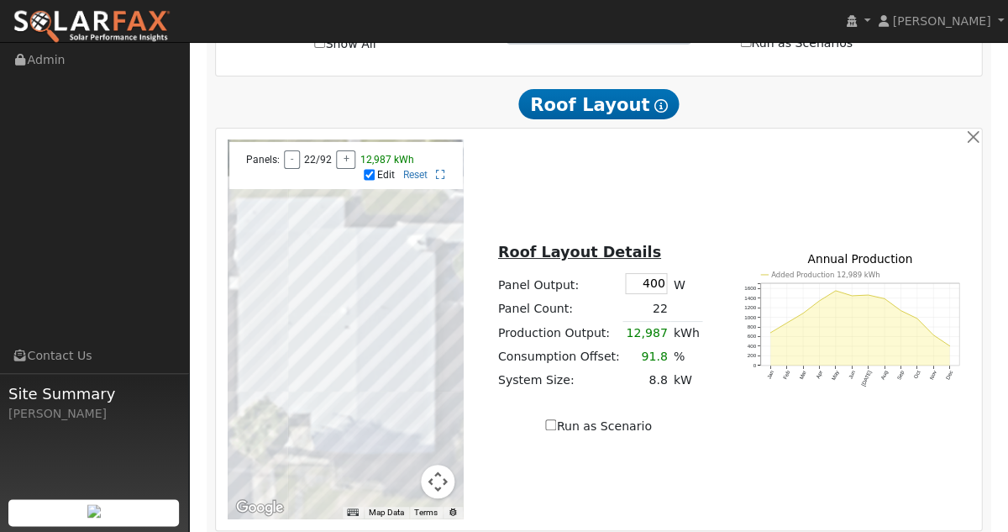
click at [346, 286] on div at bounding box center [346, 329] width 236 height 378
click at [336, 284] on div at bounding box center [346, 329] width 236 height 378
click at [323, 281] on div at bounding box center [346, 329] width 236 height 378
click at [319, 307] on div at bounding box center [346, 329] width 236 height 378
click at [330, 308] on div at bounding box center [346, 329] width 236 height 378
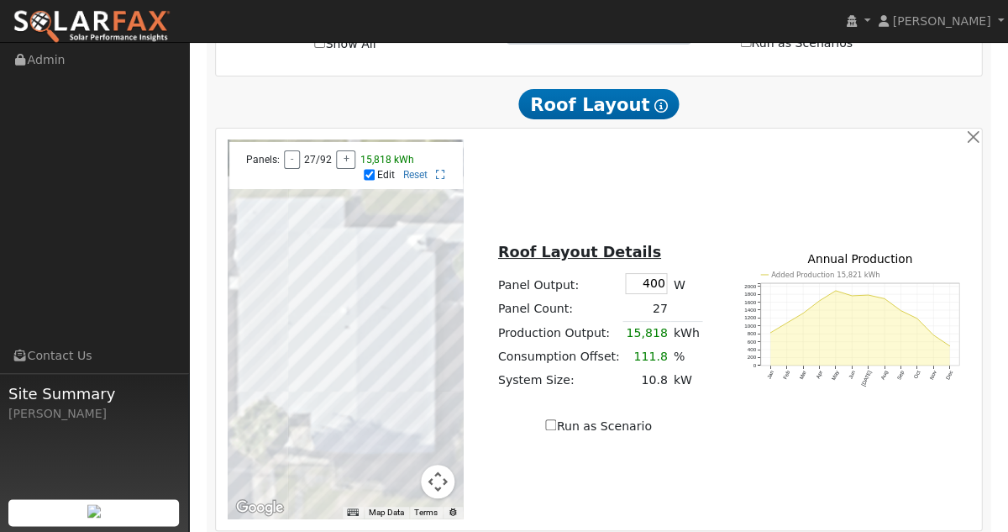
click at [333, 337] on div at bounding box center [346, 329] width 236 height 378
click at [316, 333] on div at bounding box center [346, 329] width 236 height 378
click at [316, 360] on div at bounding box center [346, 329] width 236 height 378
click at [325, 361] on div at bounding box center [346, 329] width 236 height 378
click at [342, 362] on div at bounding box center [346, 329] width 236 height 378
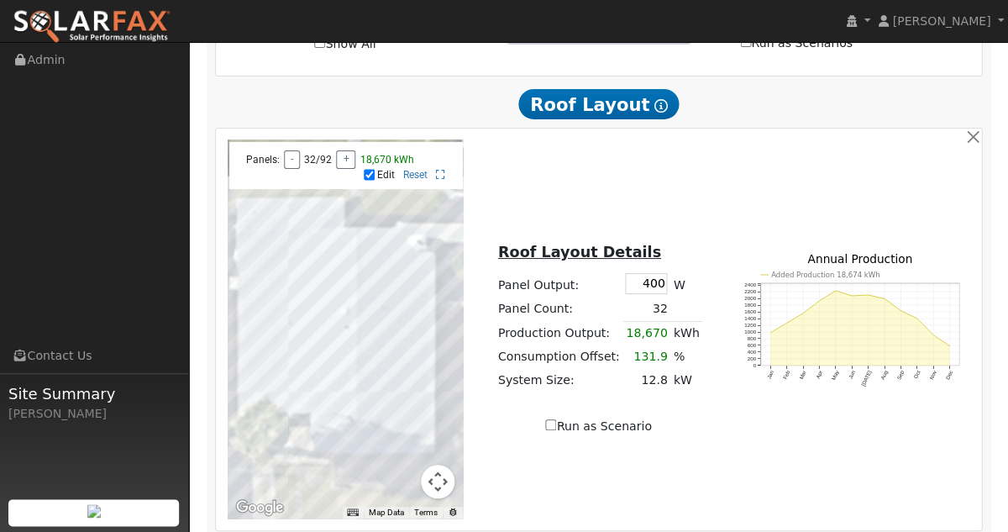
click at [340, 384] on div at bounding box center [346, 329] width 236 height 378
click at [326, 382] on div at bounding box center [346, 329] width 236 height 378
click at [313, 386] on div at bounding box center [346, 329] width 236 height 378
click at [312, 411] on div at bounding box center [346, 329] width 236 height 378
click at [325, 412] on div at bounding box center [346, 329] width 236 height 378
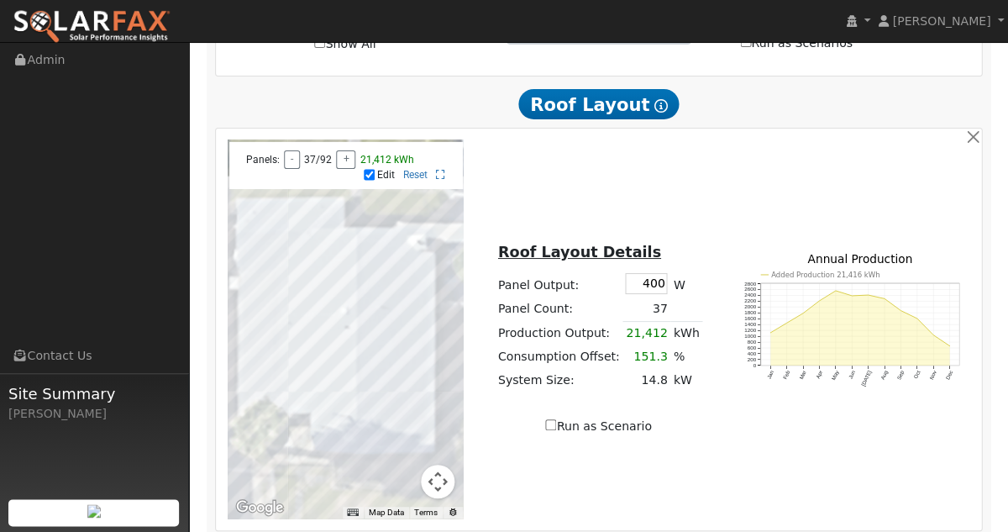
click at [287, 372] on div at bounding box center [346, 329] width 236 height 378
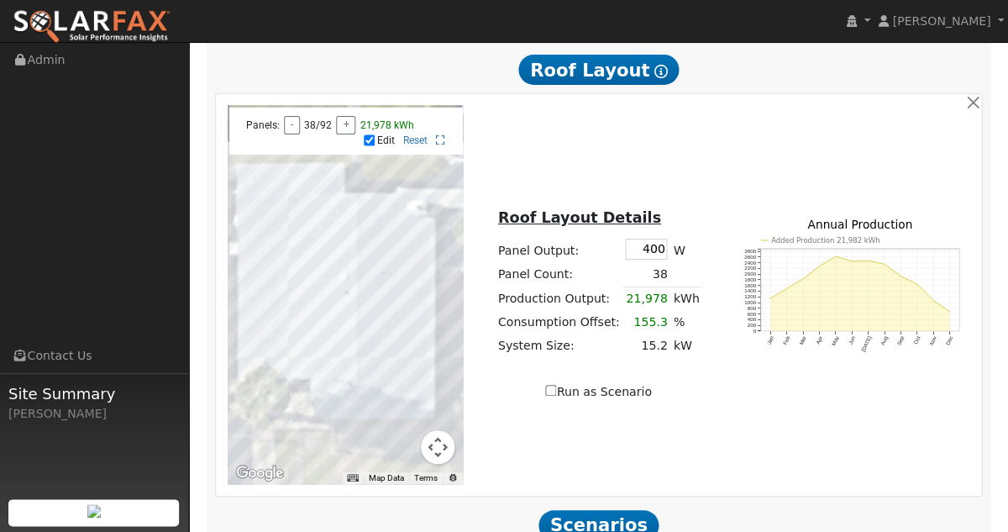
scroll to position [1116, 0]
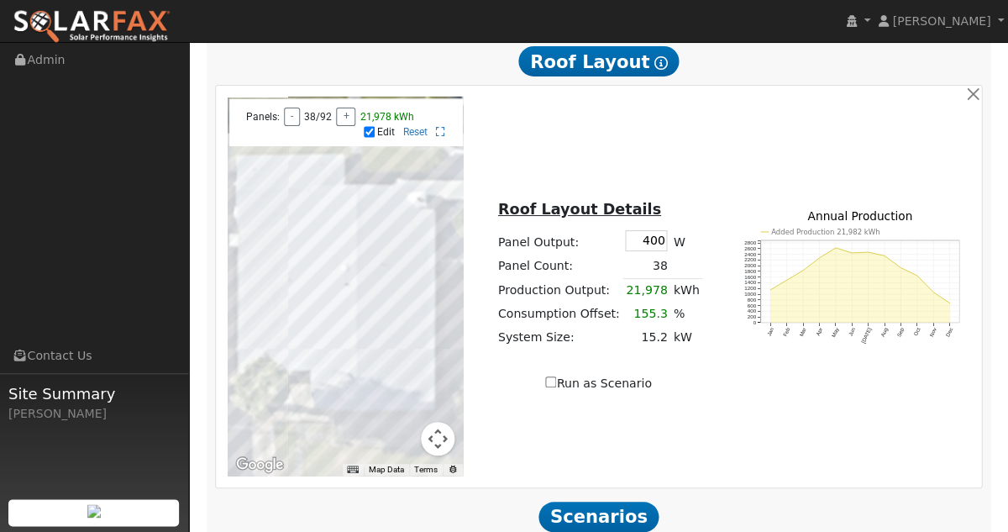
click at [555, 387] on input "Run as Scenario" at bounding box center [550, 381] width 11 height 11
checkbox input "true"
type input "21978"
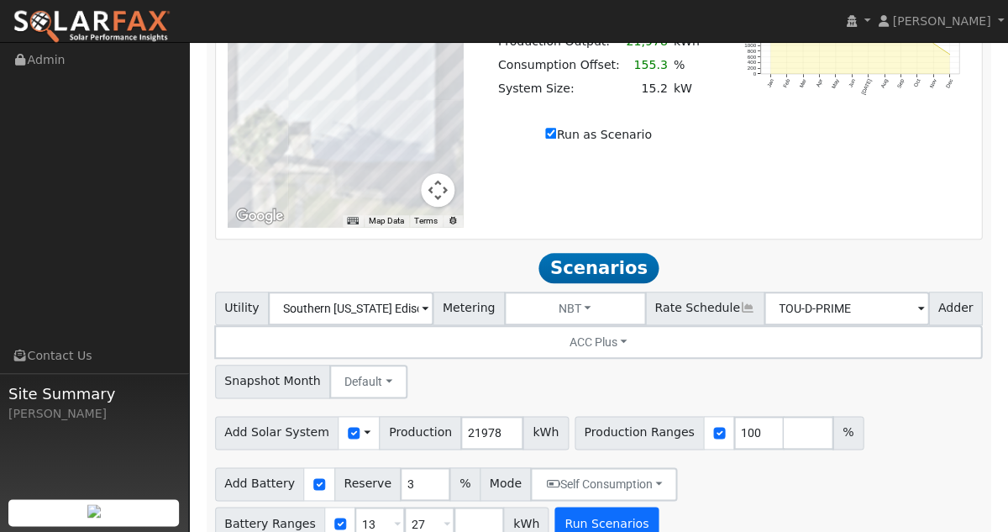
scroll to position [1364, 0]
click at [568, 507] on button "Run Scenarios" at bounding box center [605, 524] width 103 height 34
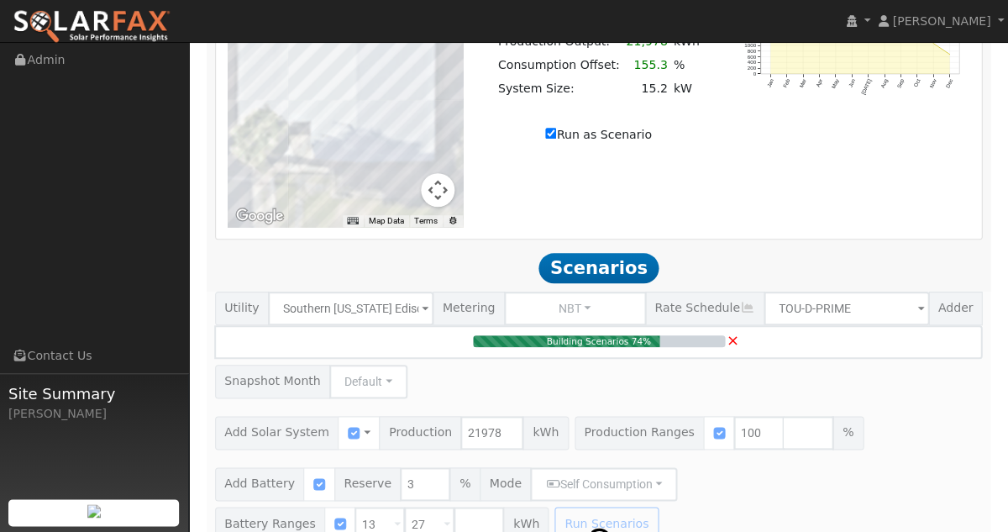
type input "15.2"
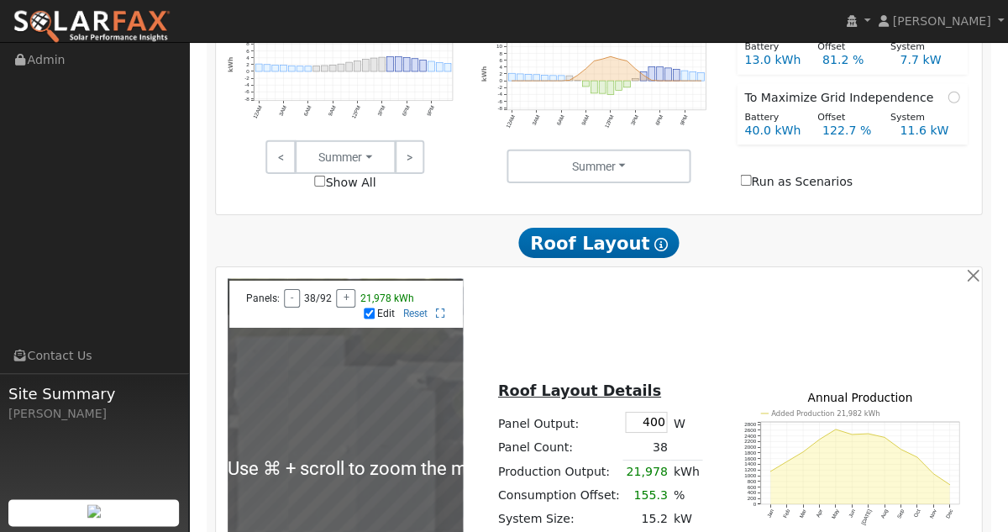
scroll to position [887, 0]
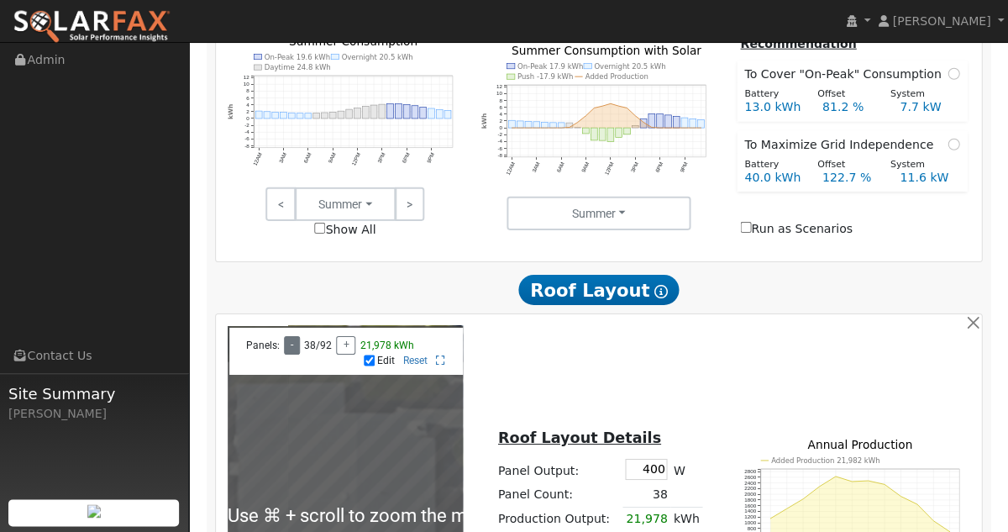
click at [291, 354] on button "-" at bounding box center [292, 345] width 16 height 18
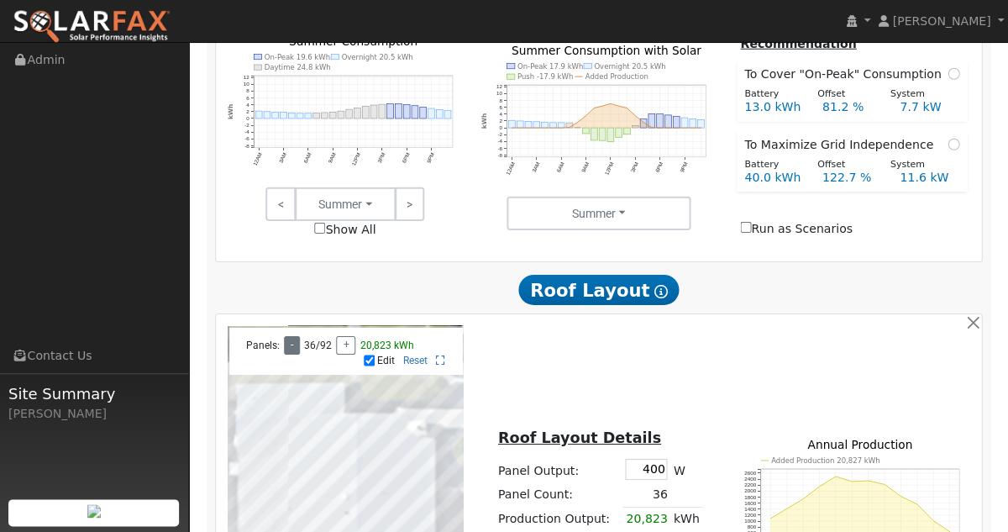
click at [291, 354] on button "-" at bounding box center [292, 345] width 16 height 18
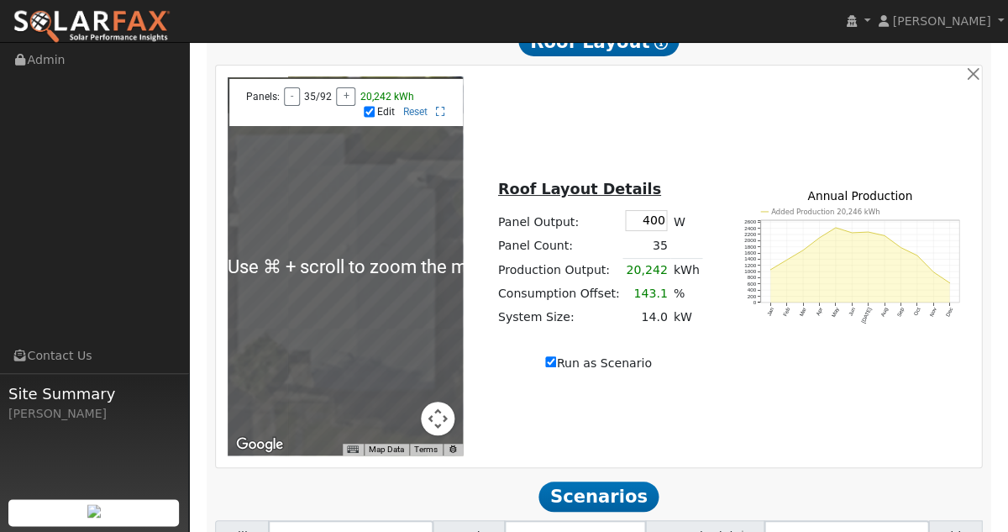
scroll to position [1135, 0]
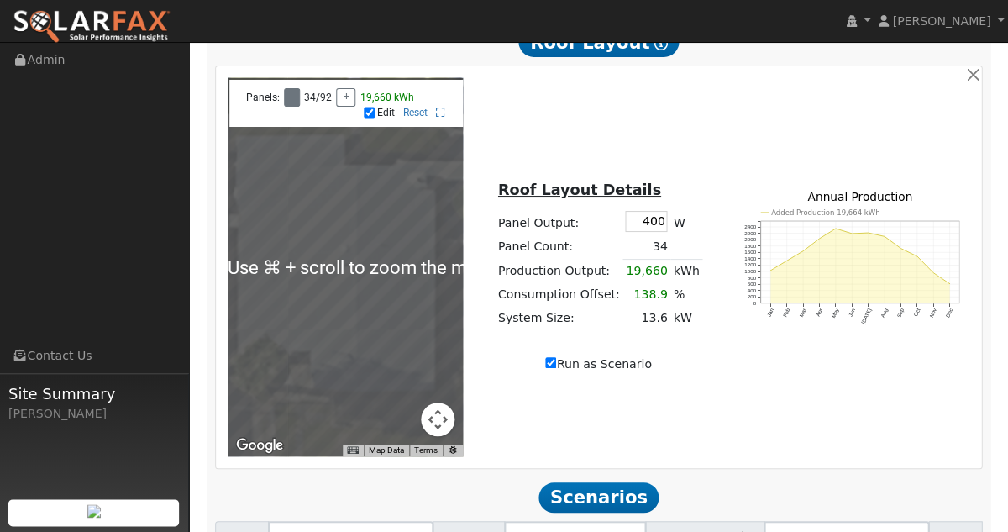
click at [288, 107] on button "-" at bounding box center [292, 97] width 16 height 18
type input "19072"
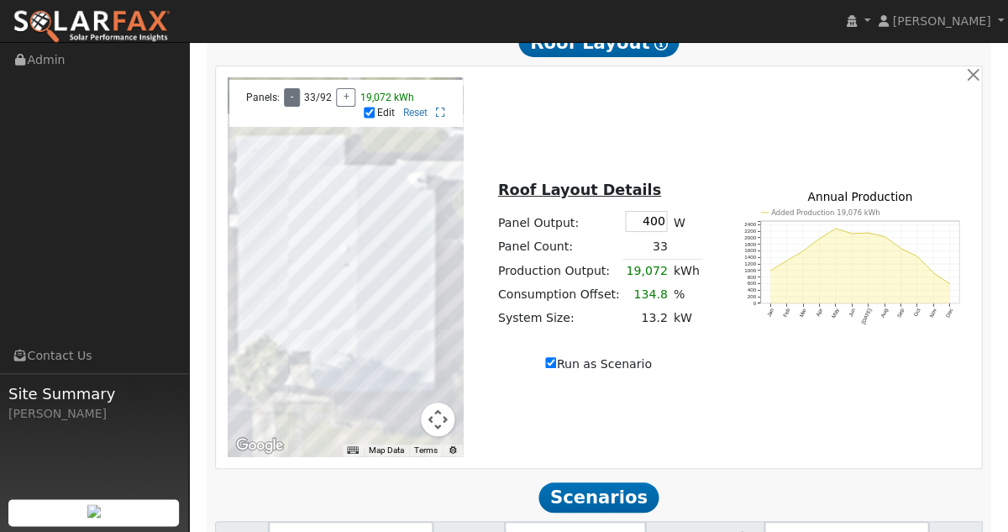
click at [288, 107] on button "-" at bounding box center [292, 97] width 16 height 18
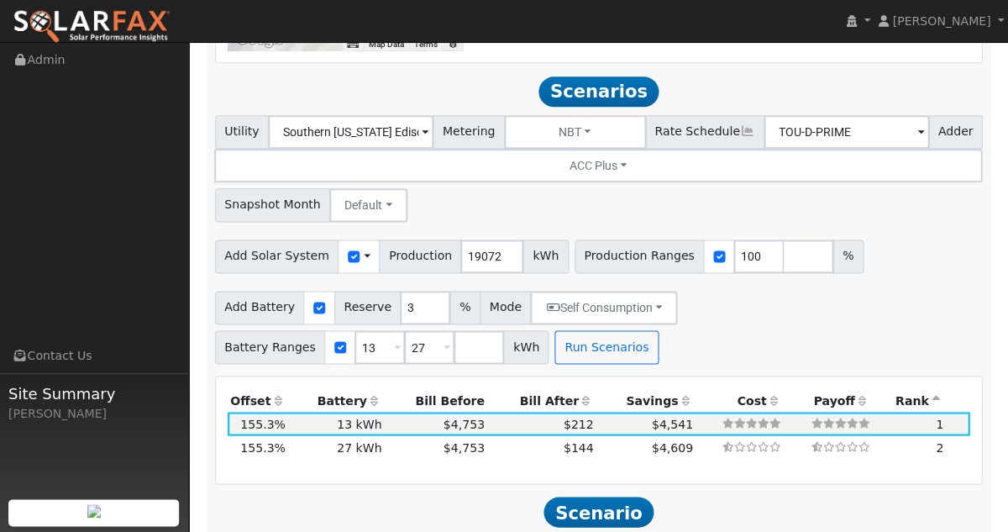
scroll to position [1550, 0]
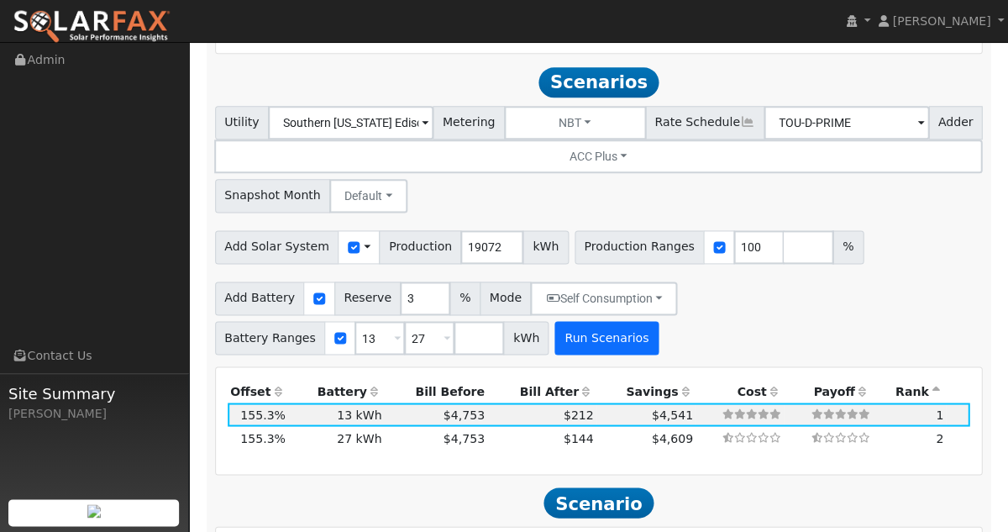
click at [601, 321] on button "Run Scenarios" at bounding box center [605, 338] width 103 height 34
type input "13.2"
type input "$39,600"
type input "$17,340"
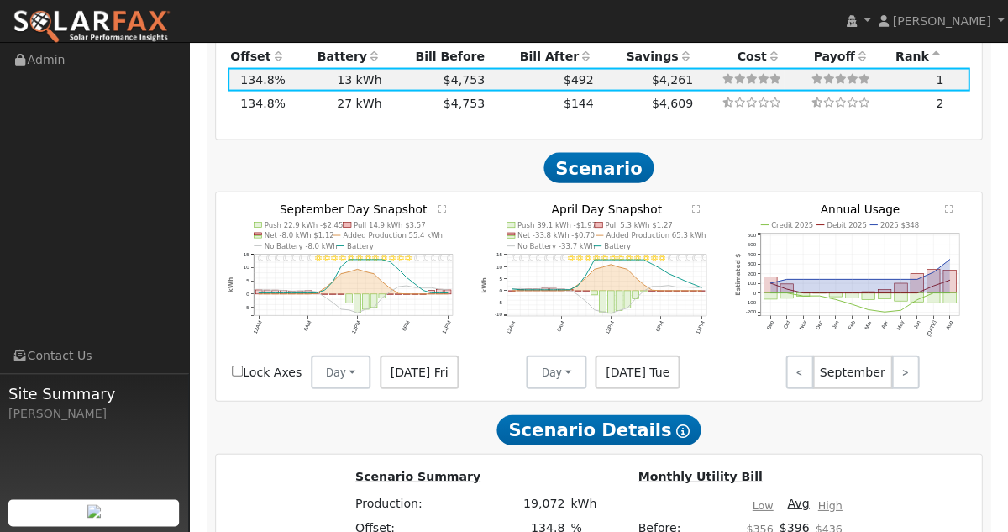
scroll to position [1898, 0]
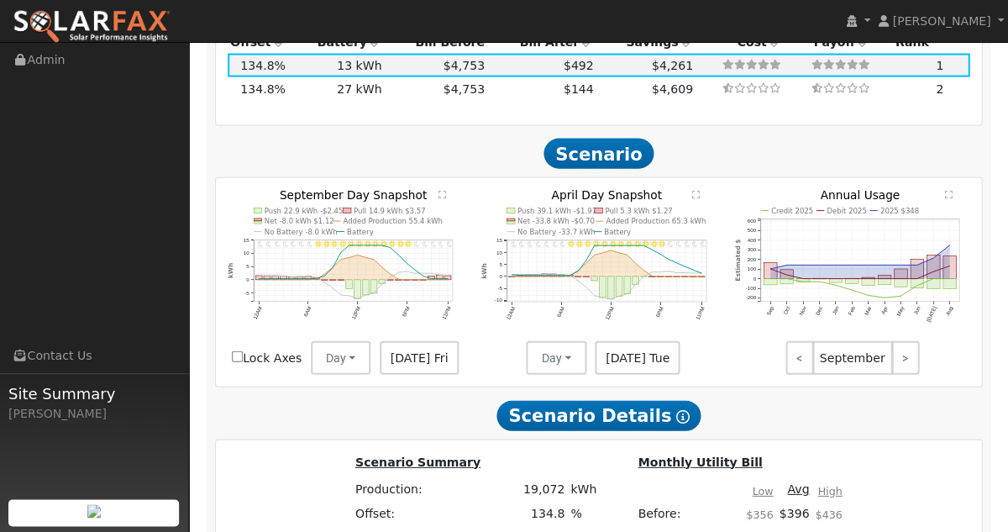
click at [397, 341] on span "Sep 13 Fri" at bounding box center [419, 358] width 79 height 34
click at [417, 341] on span "Sep 13 Fri" at bounding box center [419, 358] width 79 height 34
click at [792, 341] on link "<" at bounding box center [799, 358] width 28 height 34
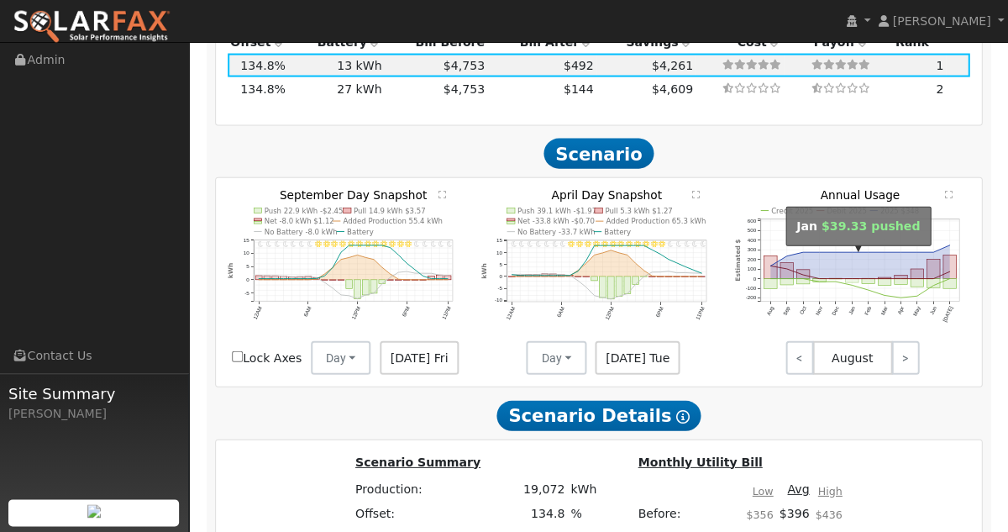
click at [850, 279] on rect "onclick=""" at bounding box center [851, 281] width 13 height 4
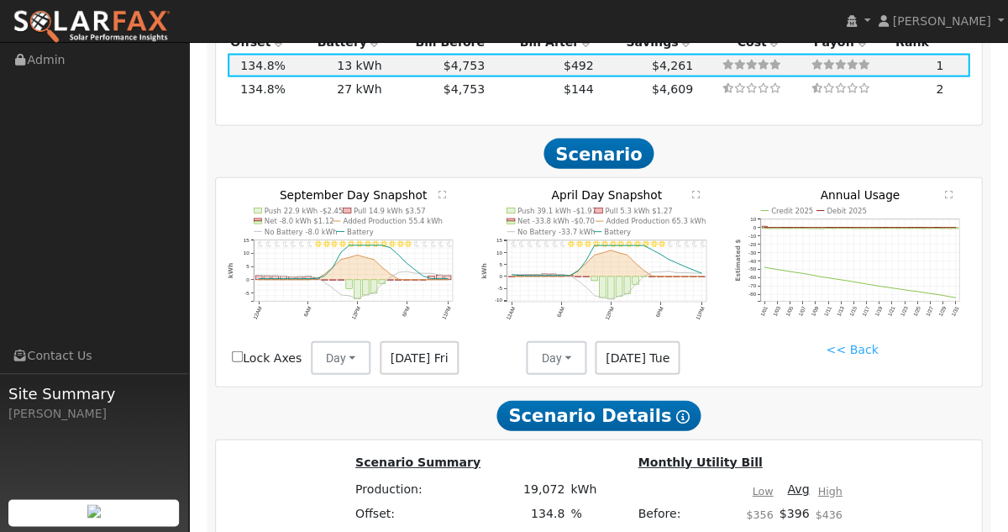
click at [853, 341] on link "<< Back" at bounding box center [852, 350] width 52 height 18
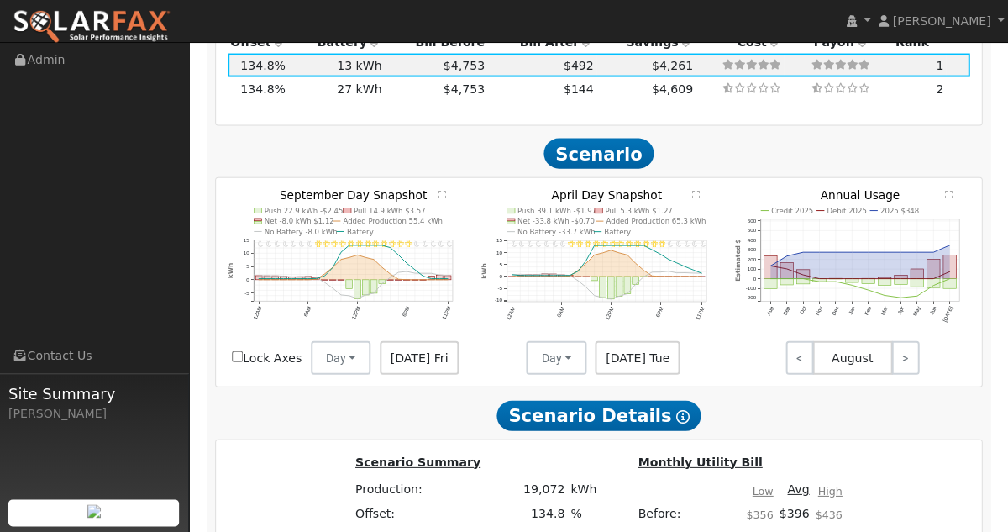
click at [948, 191] on text "" at bounding box center [949, 195] width 8 height 8
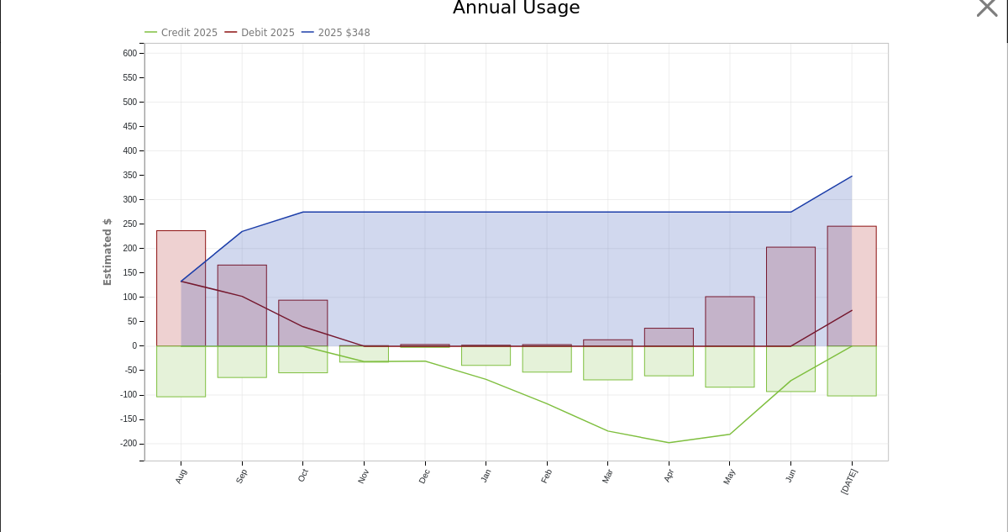
scroll to position [10, 0]
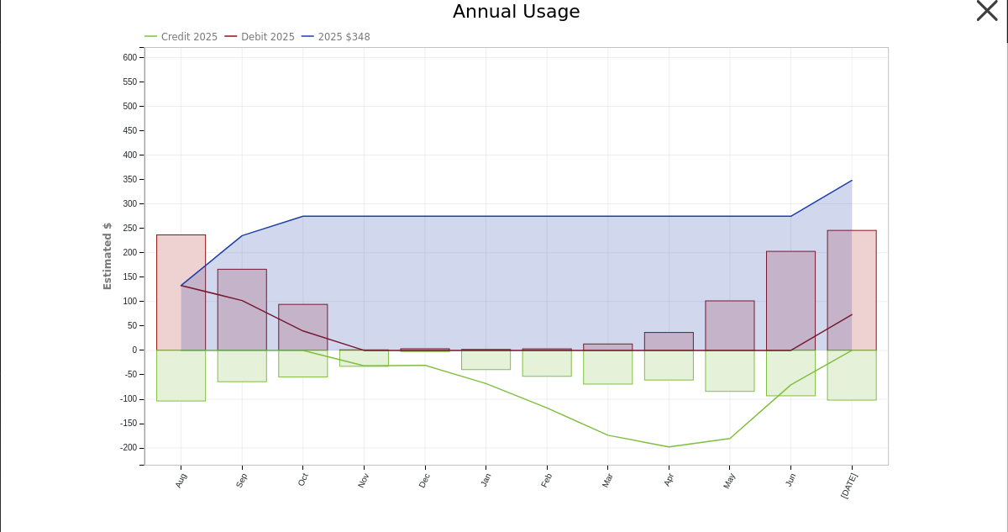
click at [980, 17] on button "button" at bounding box center [987, 11] width 32 height 32
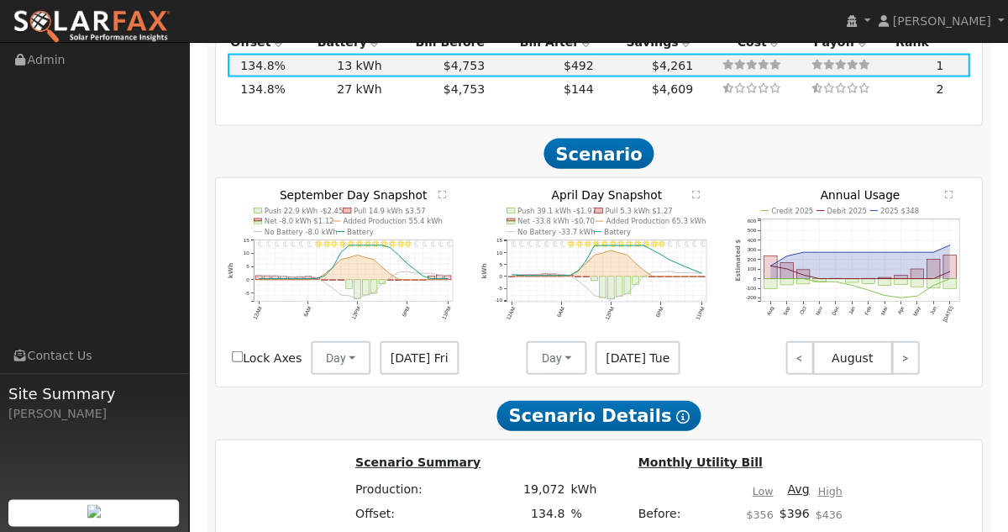
click at [442, 191] on text "" at bounding box center [442, 195] width 8 height 8
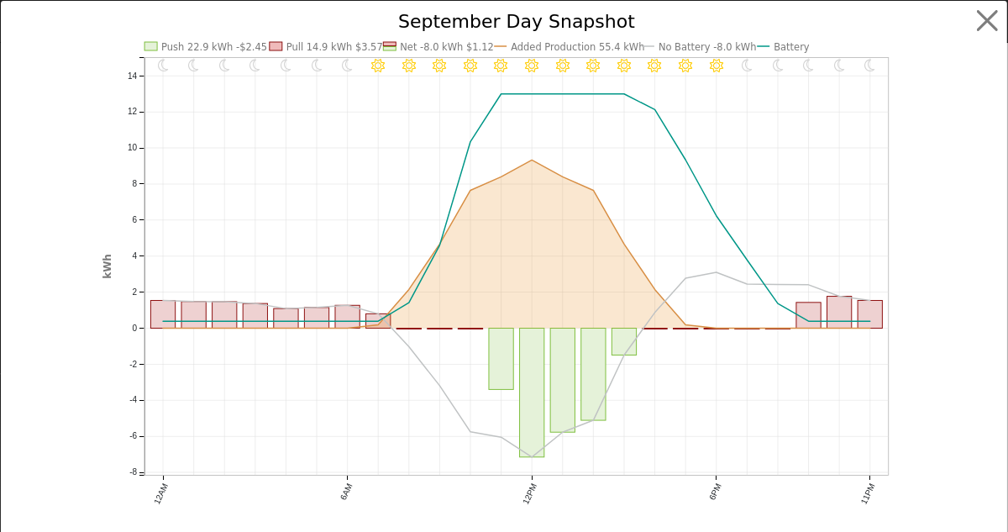
scroll to position [0, 0]
click at [987, 20] on button "button" at bounding box center [987, 21] width 32 height 32
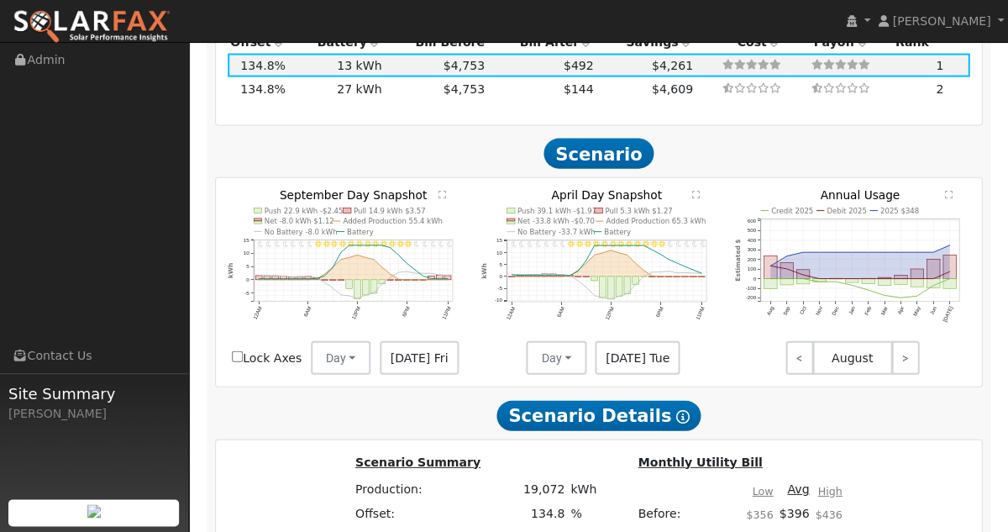
click at [409, 341] on span "Sep 13 Fri" at bounding box center [419, 358] width 79 height 34
click at [351, 341] on button "Day" at bounding box center [341, 358] width 60 height 34
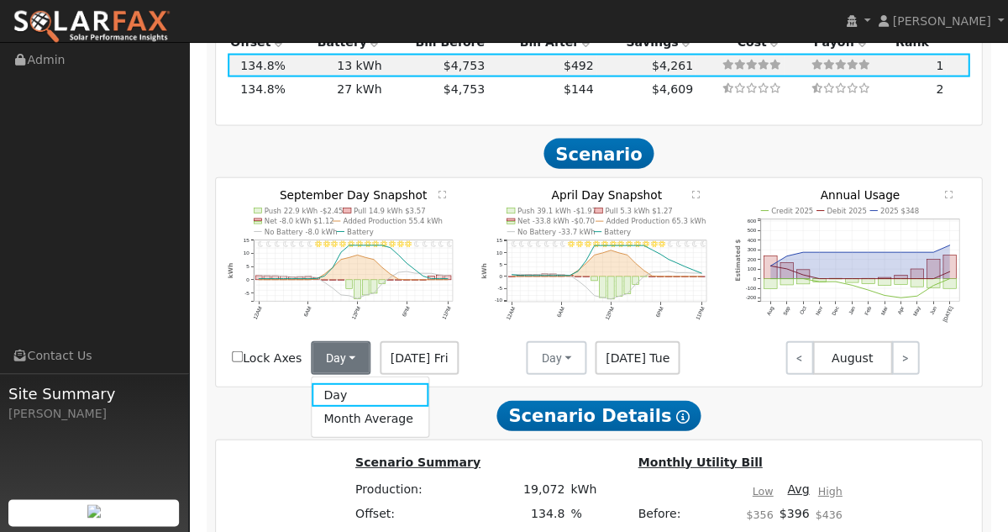
click at [351, 341] on button "Day" at bounding box center [341, 358] width 60 height 34
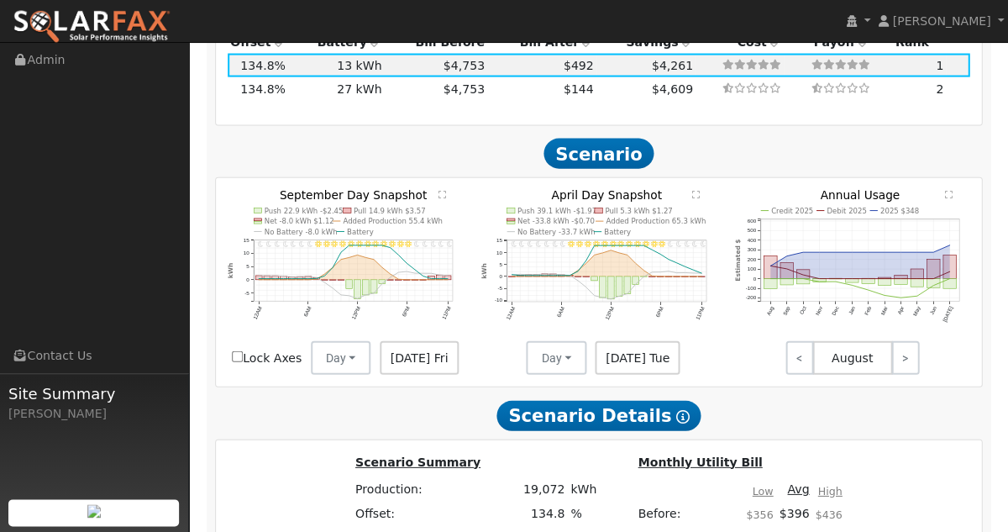
click at [420, 341] on span "Sep 13 Fri" at bounding box center [419, 358] width 79 height 34
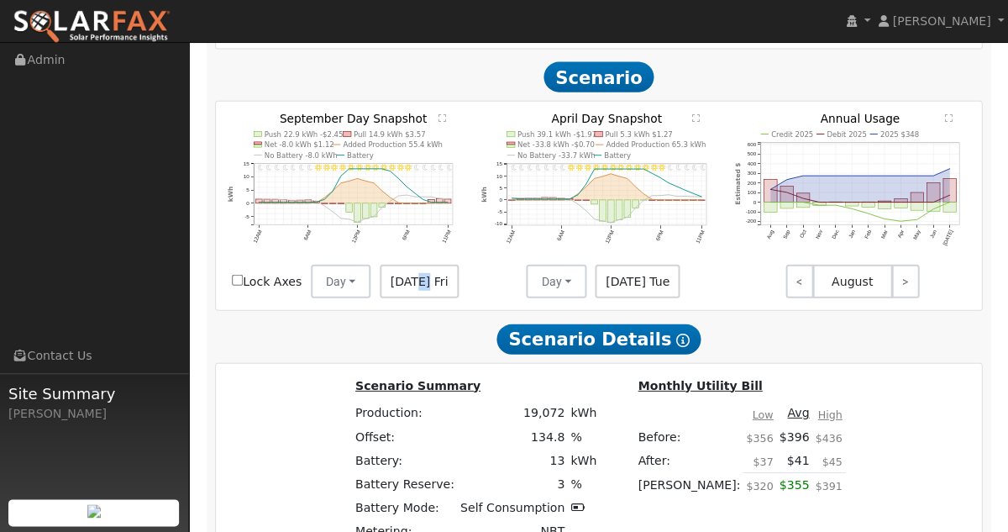
scroll to position [1996, 0]
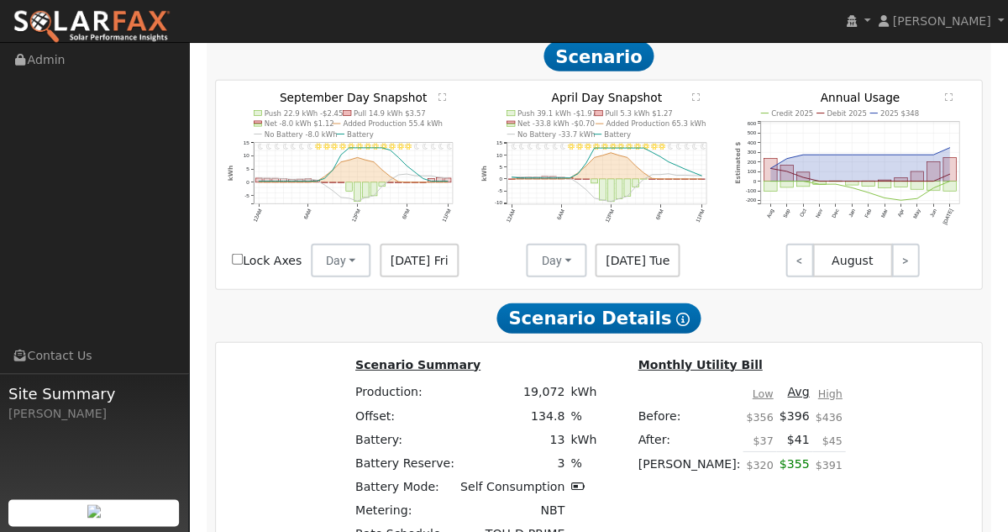
click at [695, 81] on div "11PM - Clear 10PM - Clear 9PM - Clear 8PM - Clear 7PM - Clear 6PM - Clear 5PM -…" at bounding box center [599, 185] width 766 height 208
click at [695, 93] on text "" at bounding box center [695, 97] width 8 height 8
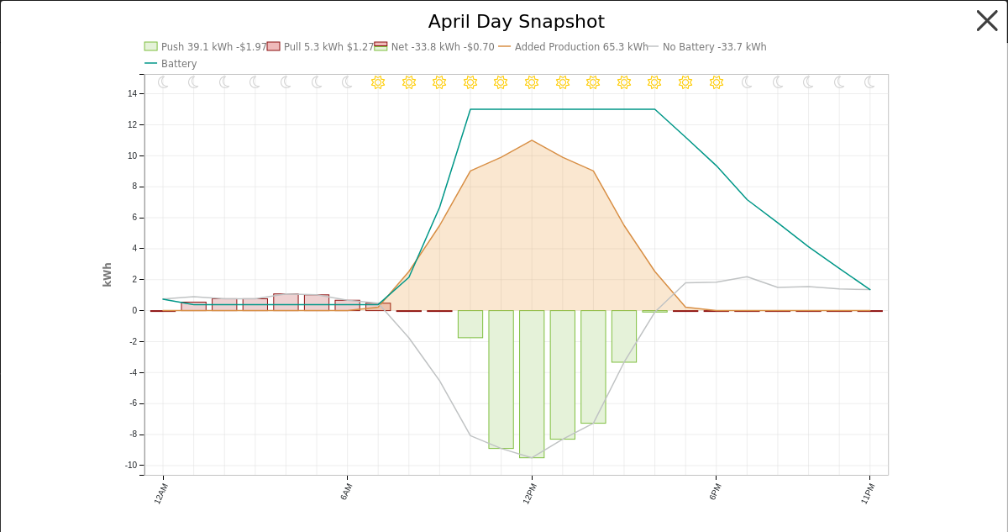
click at [985, 16] on button "button" at bounding box center [987, 21] width 32 height 32
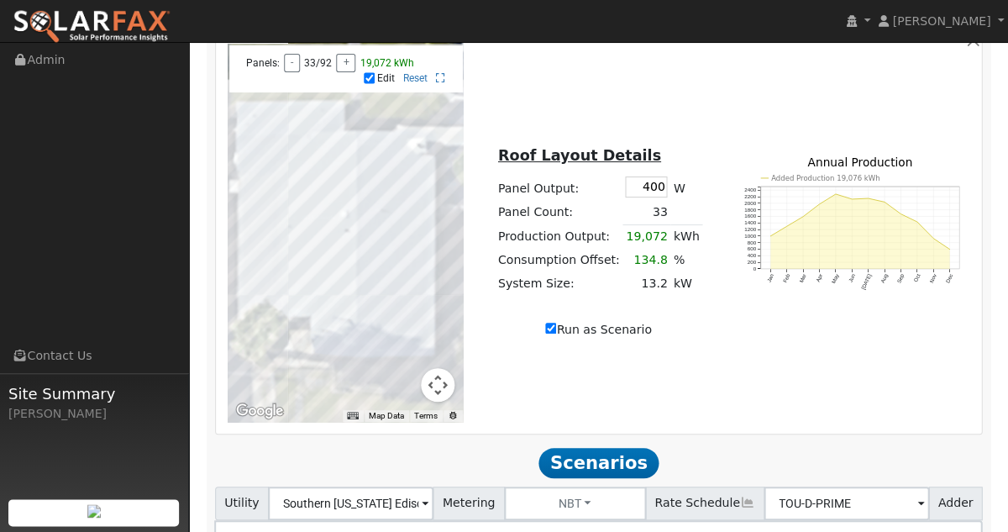
scroll to position [1180, 0]
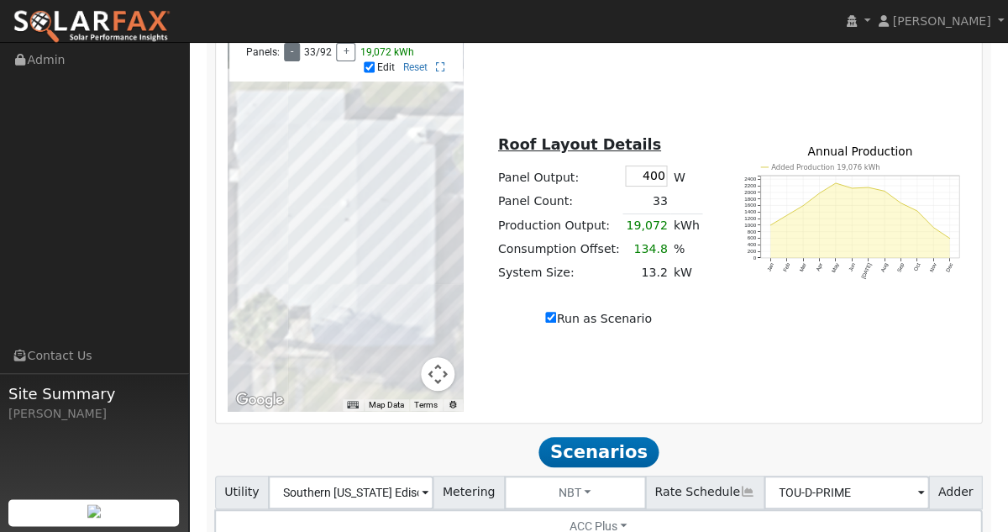
click at [286, 60] on button "-" at bounding box center [292, 52] width 16 height 18
type input "17330"
click at [286, 60] on button "-" at bounding box center [292, 52] width 16 height 18
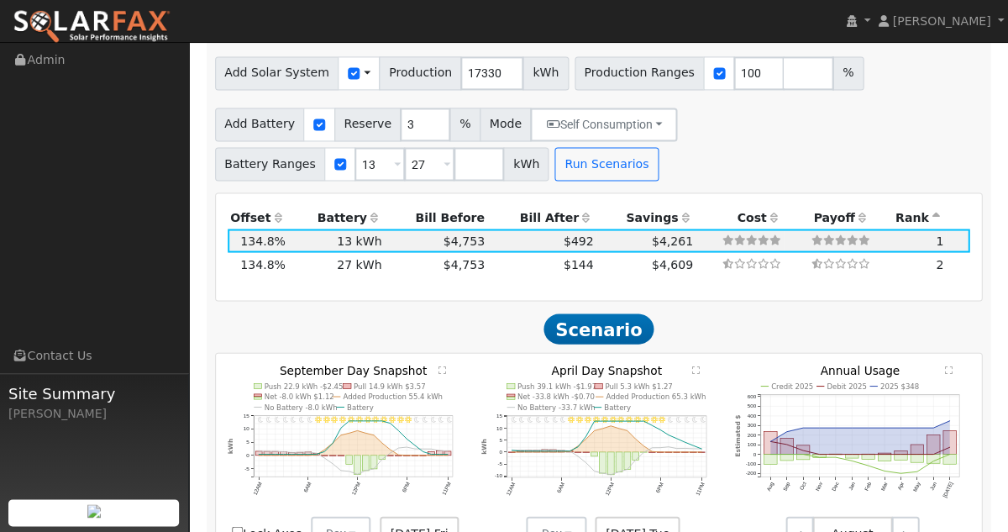
scroll to position [1727, 0]
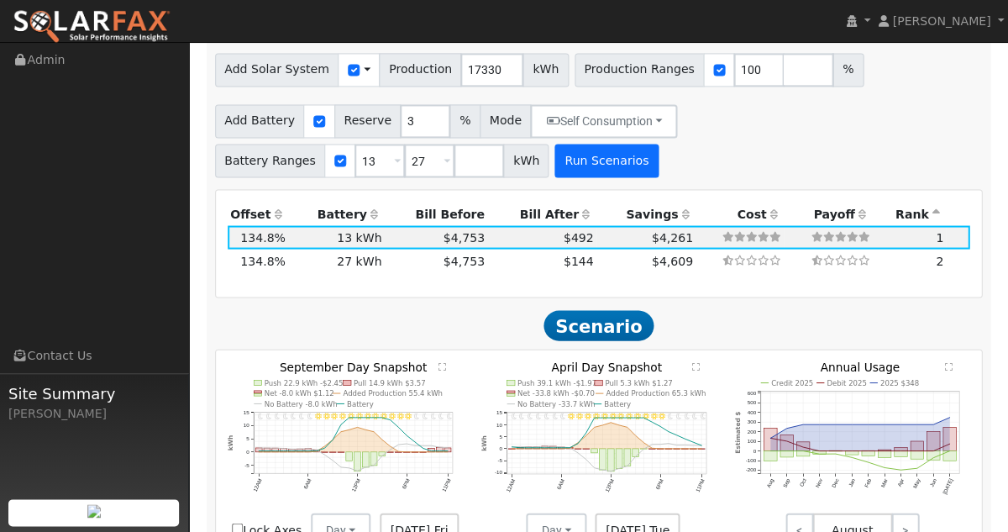
click at [581, 144] on button "Run Scenarios" at bounding box center [605, 161] width 103 height 34
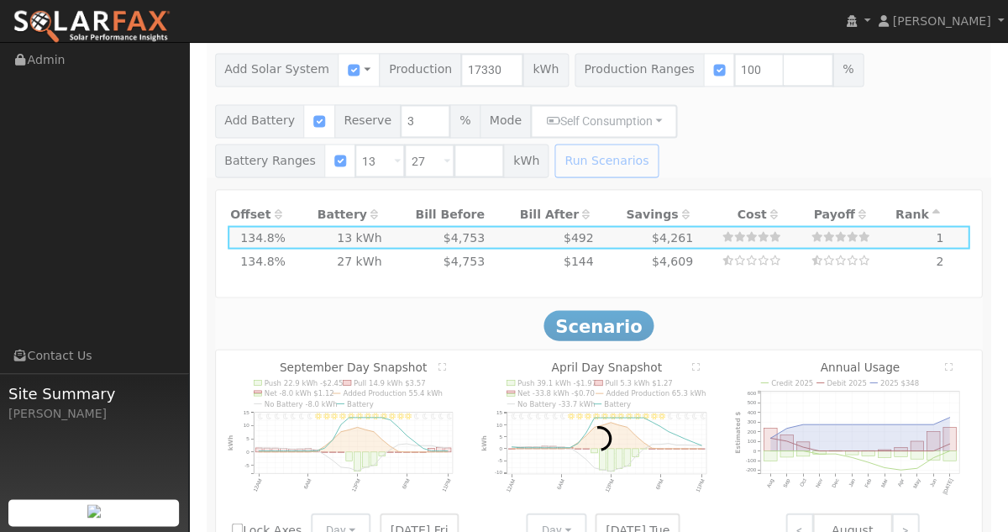
type input "12.0"
type input "$36,000"
type input "$16,260"
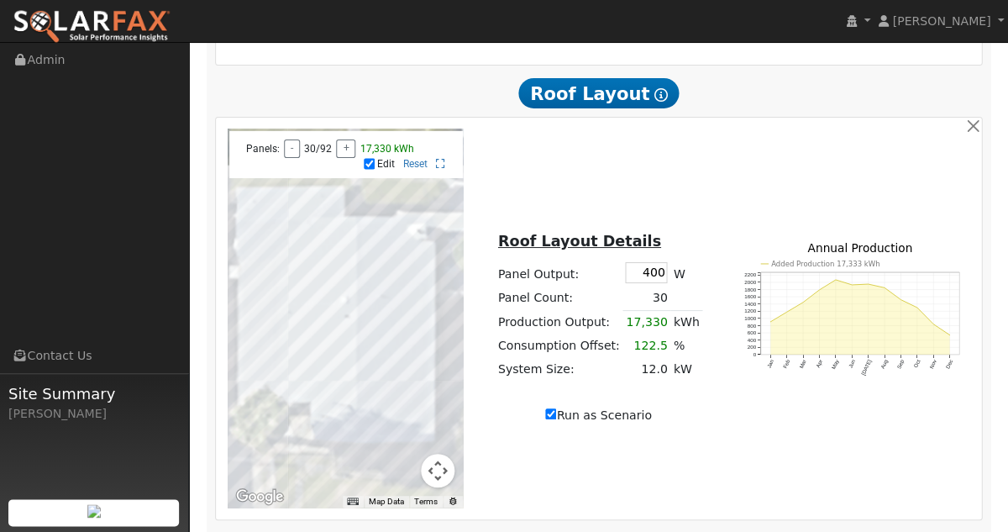
scroll to position [1105, 0]
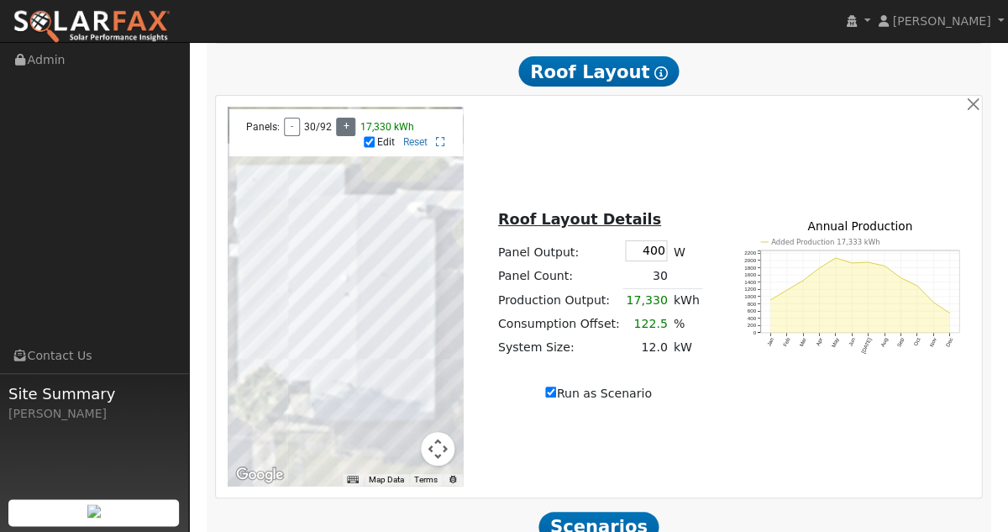
click at [339, 134] on button "+" at bounding box center [345, 127] width 19 height 18
type input "19072"
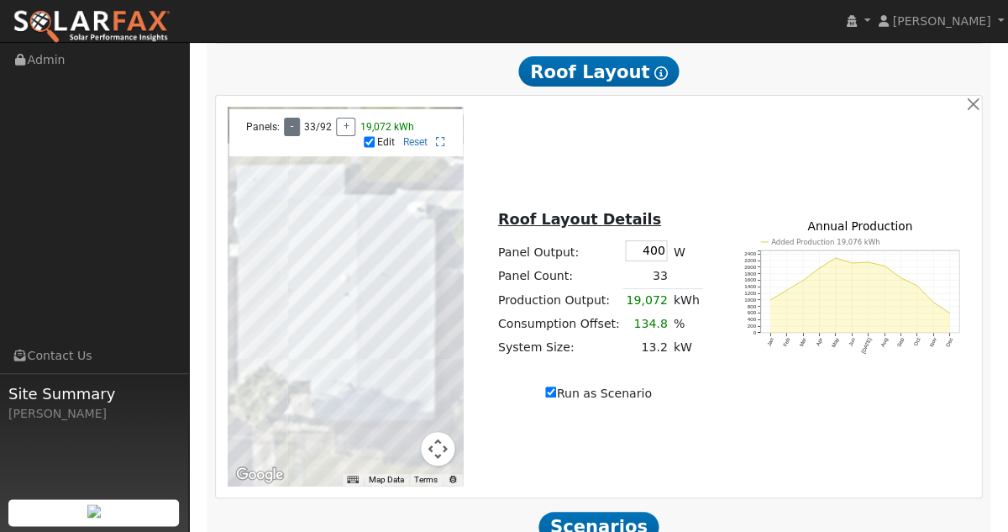
click at [286, 134] on button "-" at bounding box center [292, 127] width 16 height 18
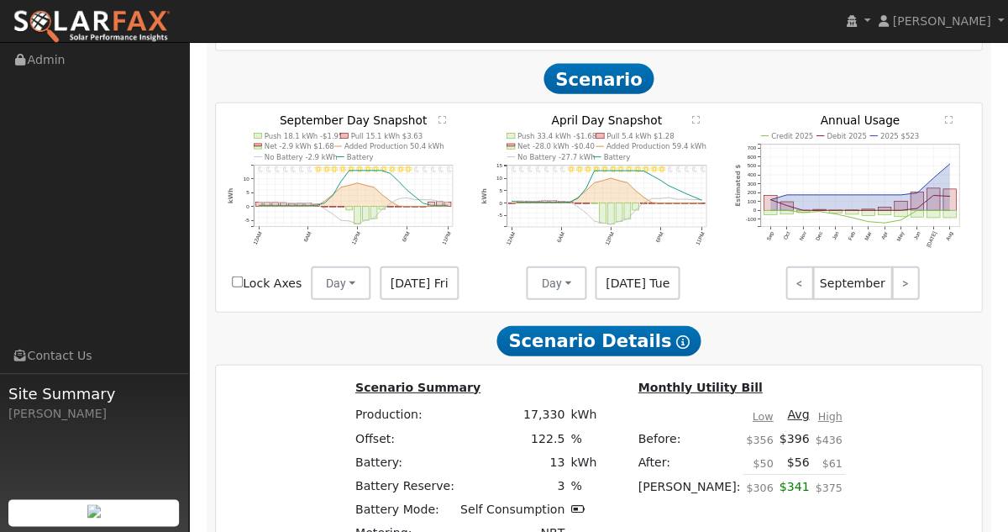
click at [666, 276] on div "11PM - Clear 10PM - Clear 9PM - Clear 8PM - Clear 7PM - Clear 6PM - Clear 5PM -…" at bounding box center [599, 207] width 766 height 208
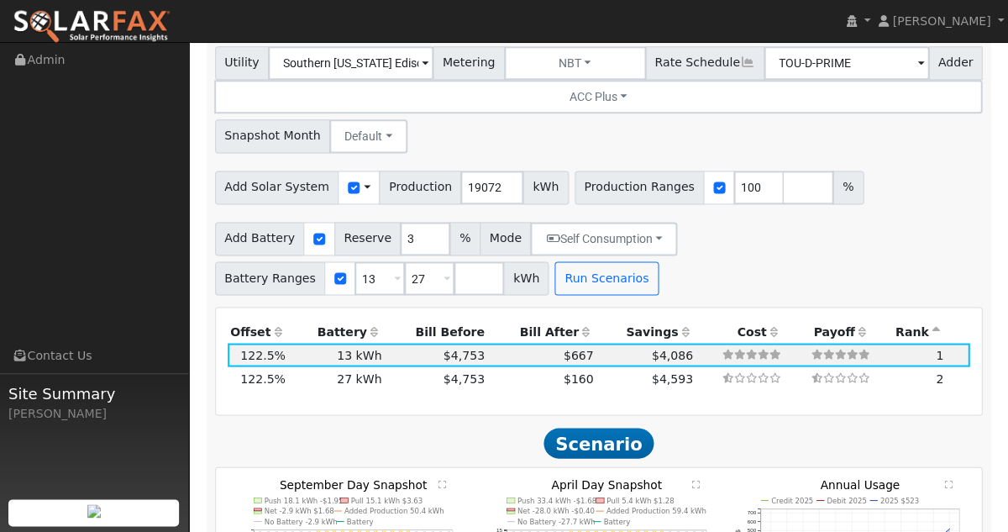
scroll to position [1589, 0]
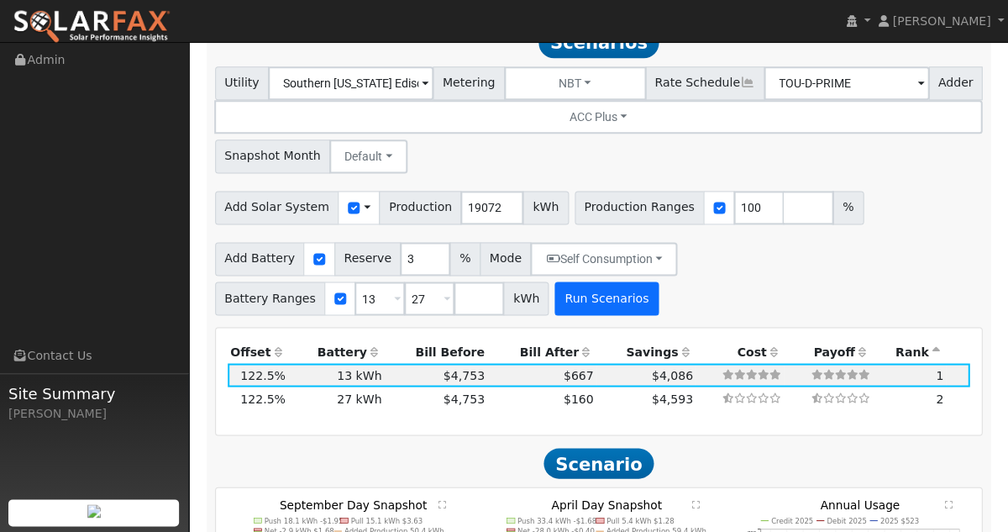
click at [609, 281] on button "Run Scenarios" at bounding box center [605, 298] width 103 height 34
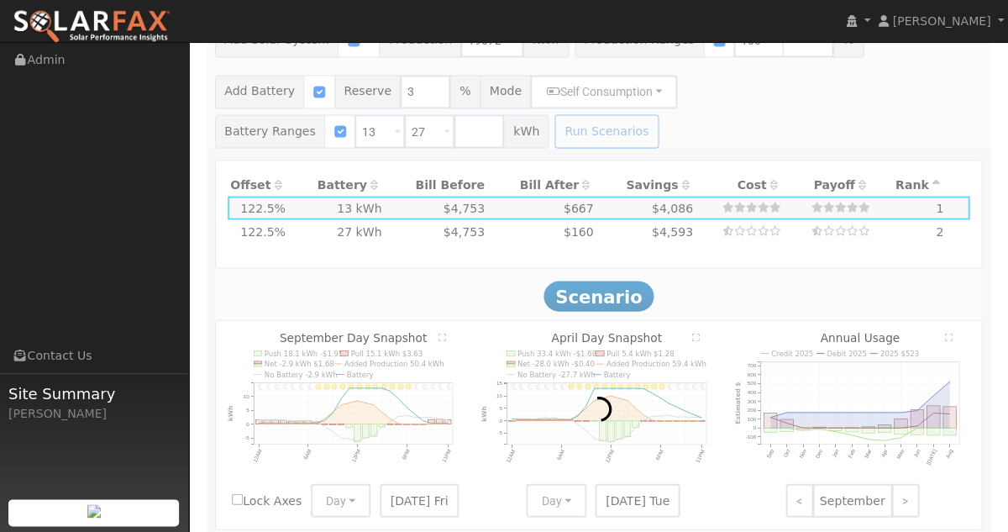
scroll to position [1757, 0]
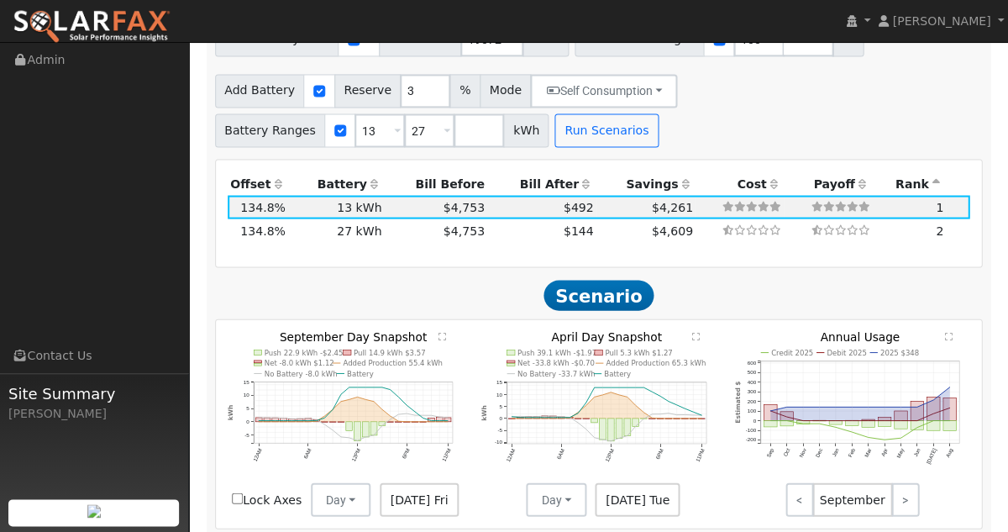
type input "13.2"
type input "$39,600"
type input "$17,340"
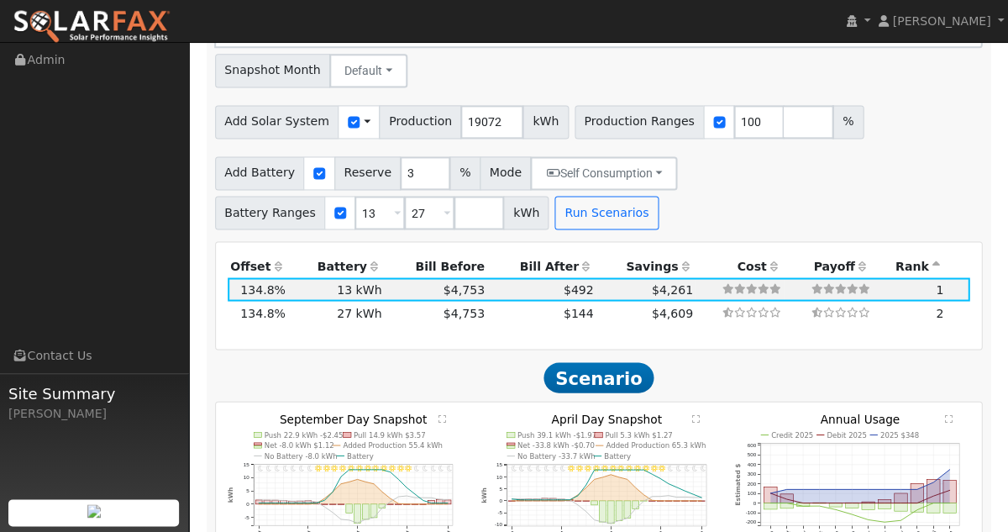
scroll to position [1678, 0]
